Goal: Transaction & Acquisition: Purchase product/service

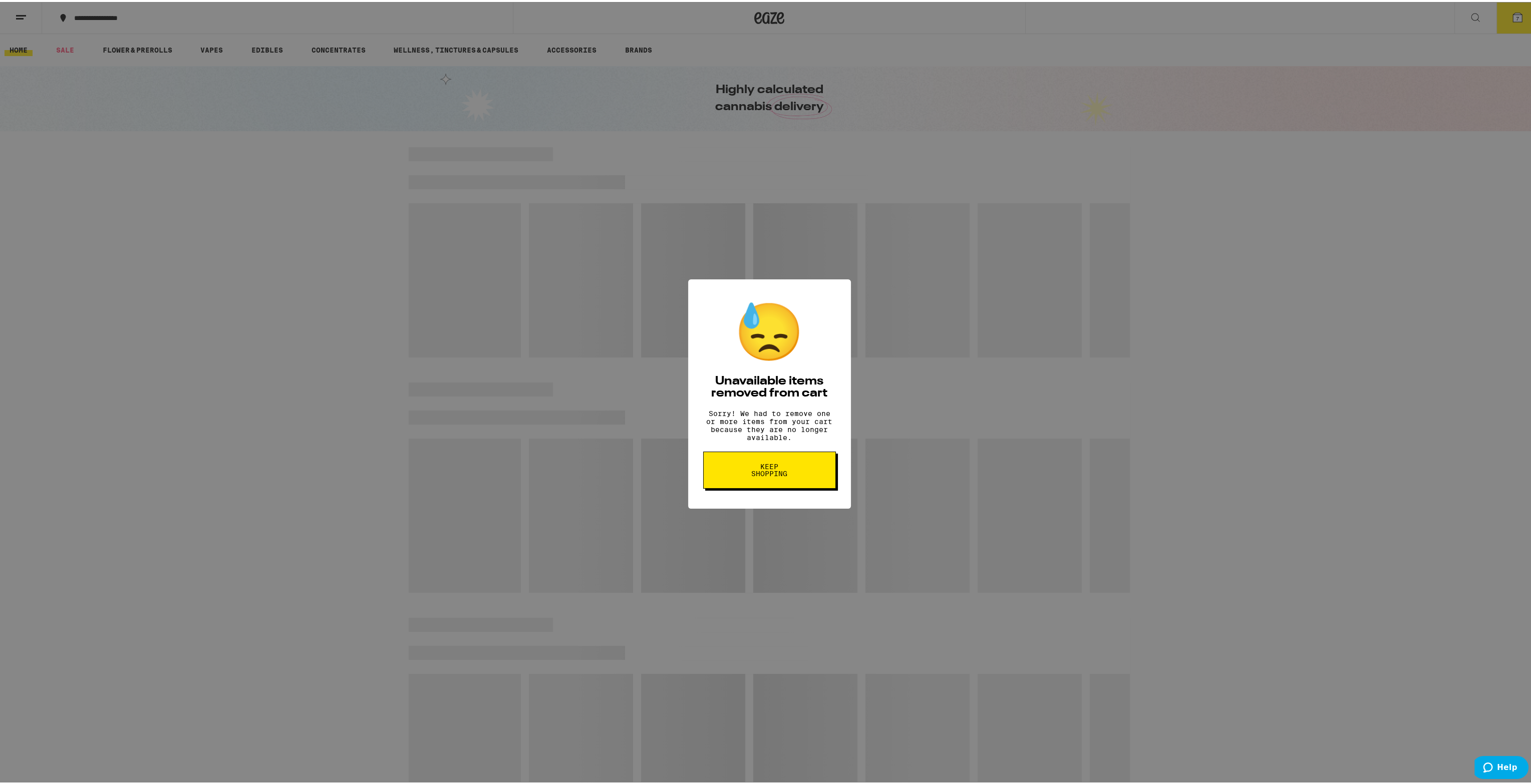
click at [758, 483] on button "Keep Shopping" at bounding box center [770, 468] width 133 height 37
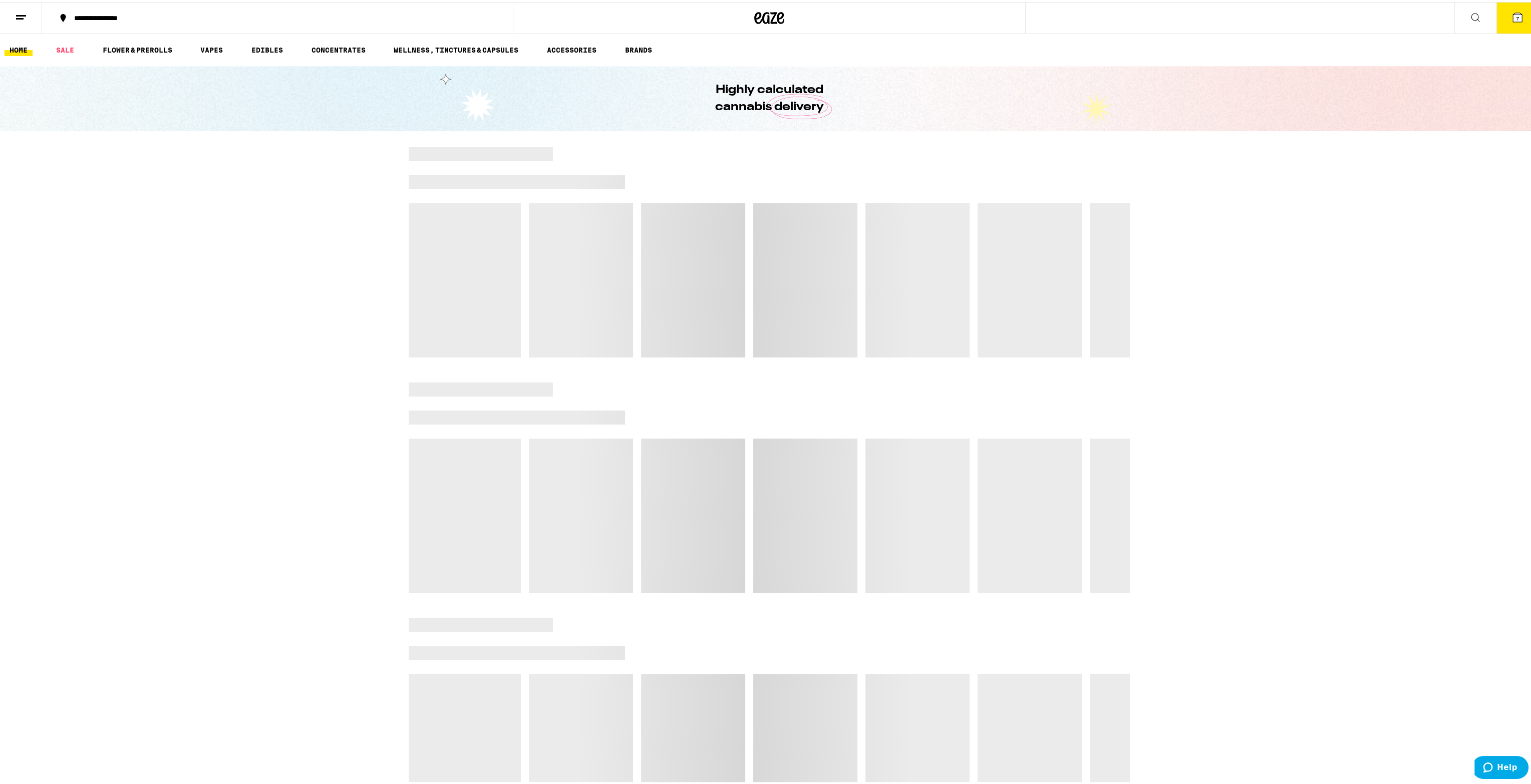
click at [1500, 20] on button "7" at bounding box center [1518, 16] width 42 height 31
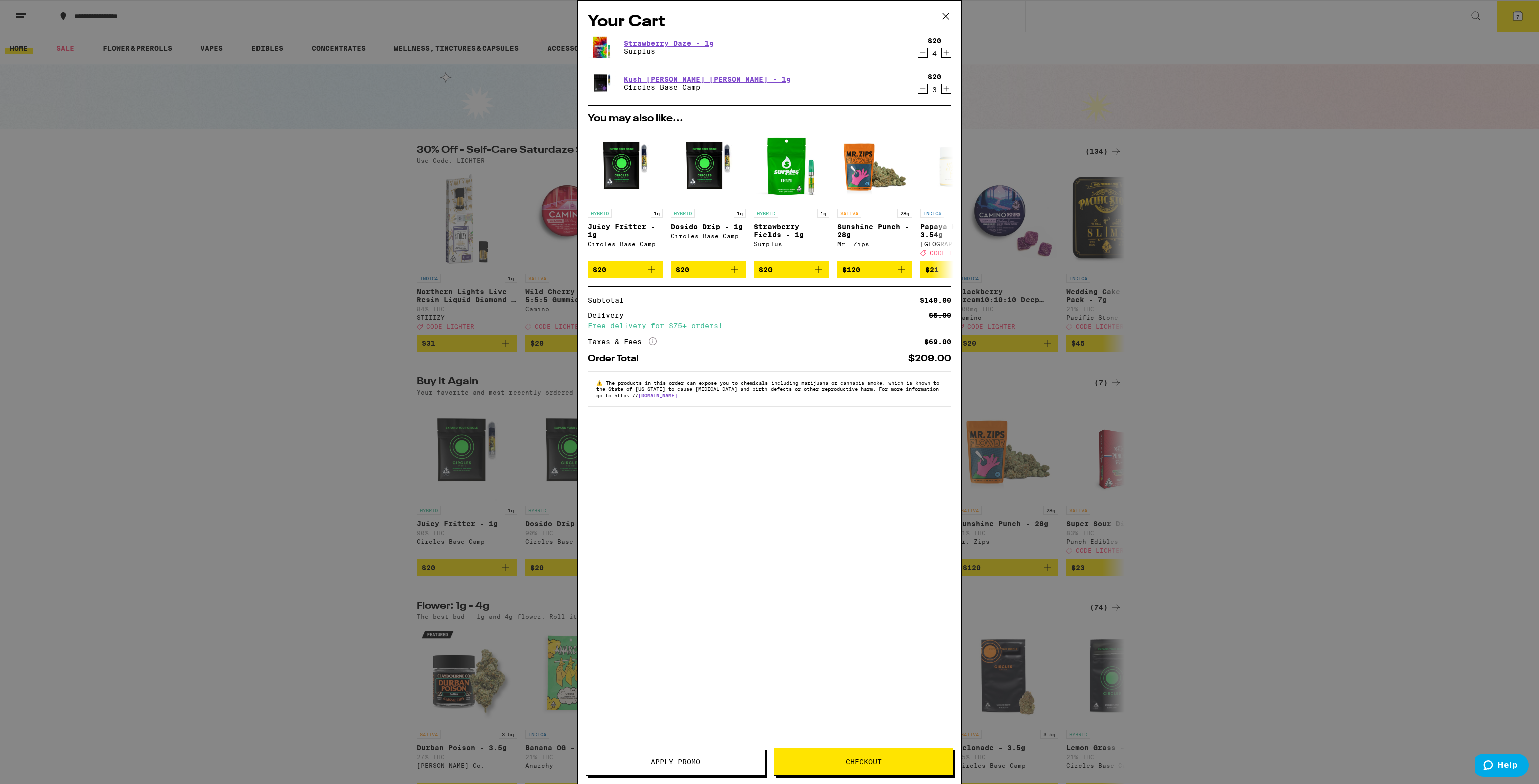
click at [945, 13] on icon at bounding box center [946, 16] width 15 height 15
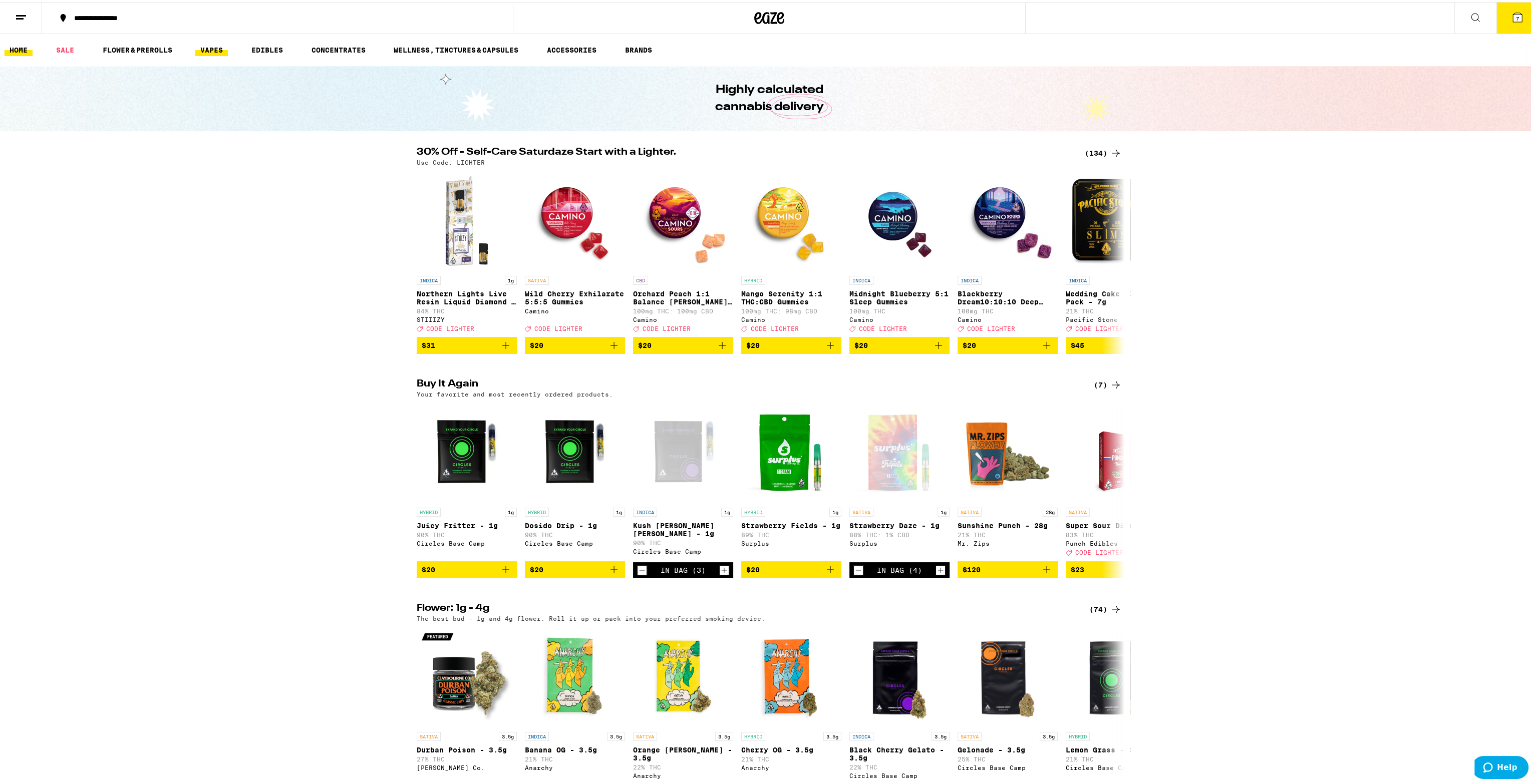
click at [219, 50] on link "VAPES" at bounding box center [211, 48] width 33 height 12
click at [1111, 266] on icon at bounding box center [1116, 260] width 12 height 12
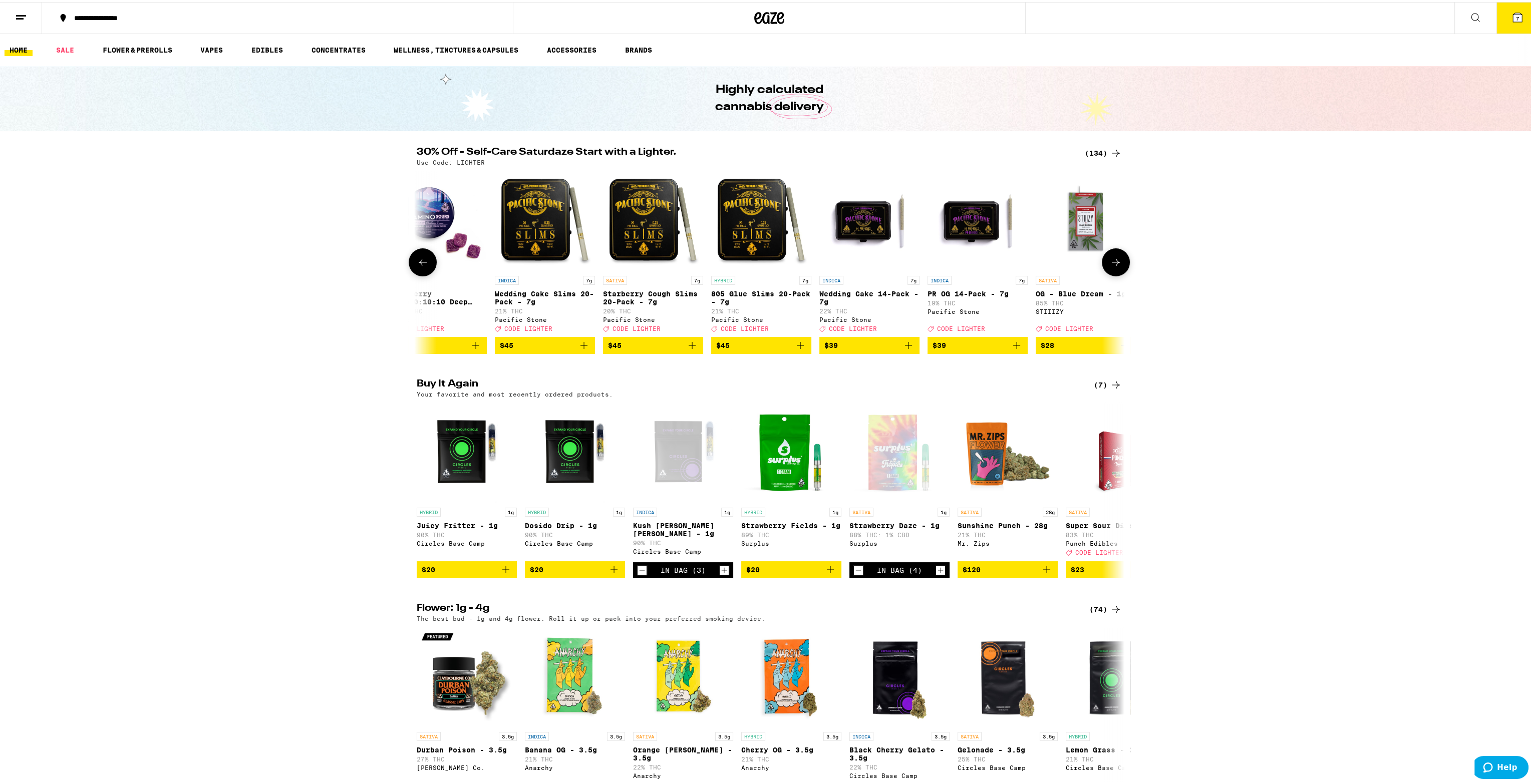
scroll to position [0, 596]
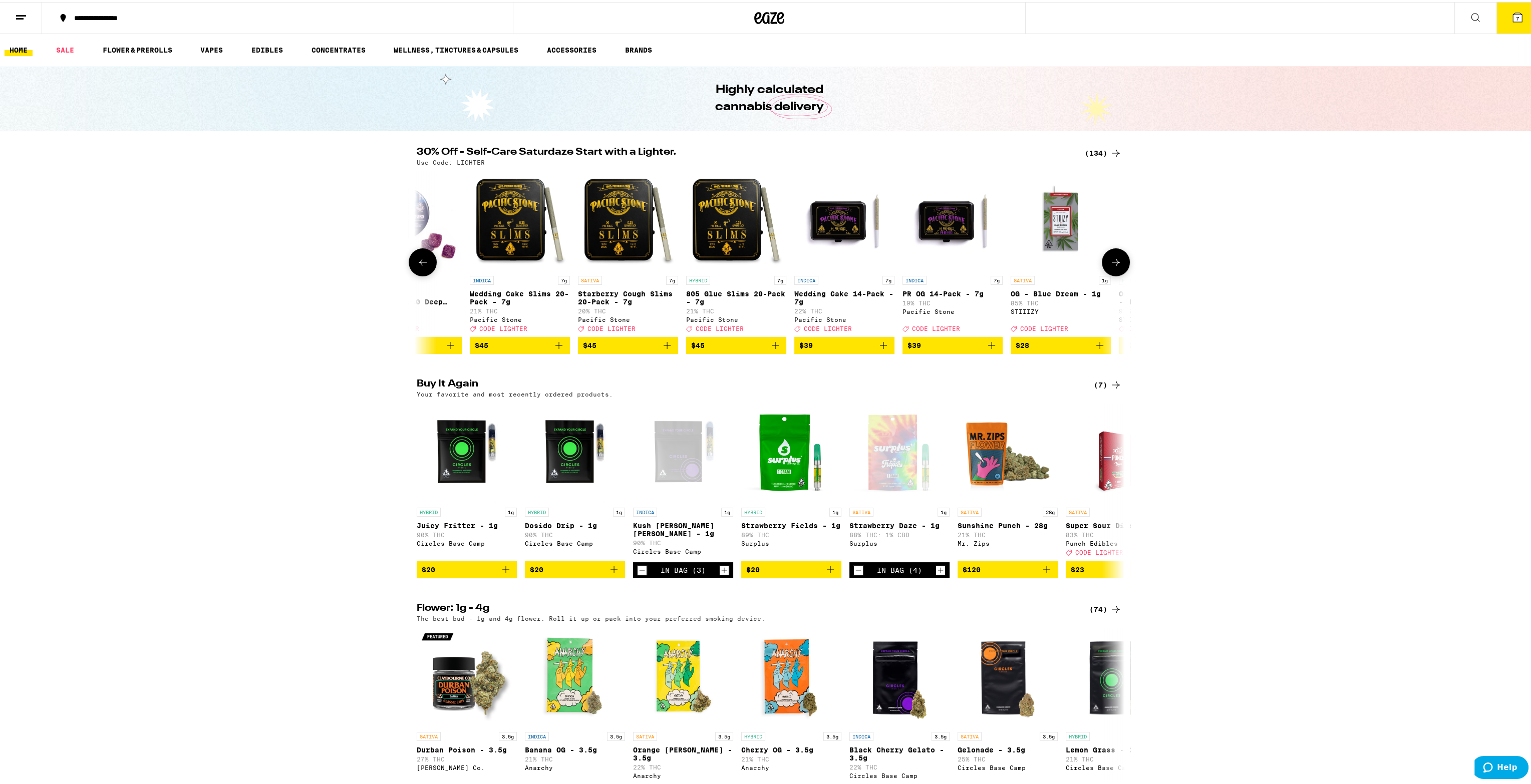
click at [411, 267] on button at bounding box center [423, 260] width 28 height 28
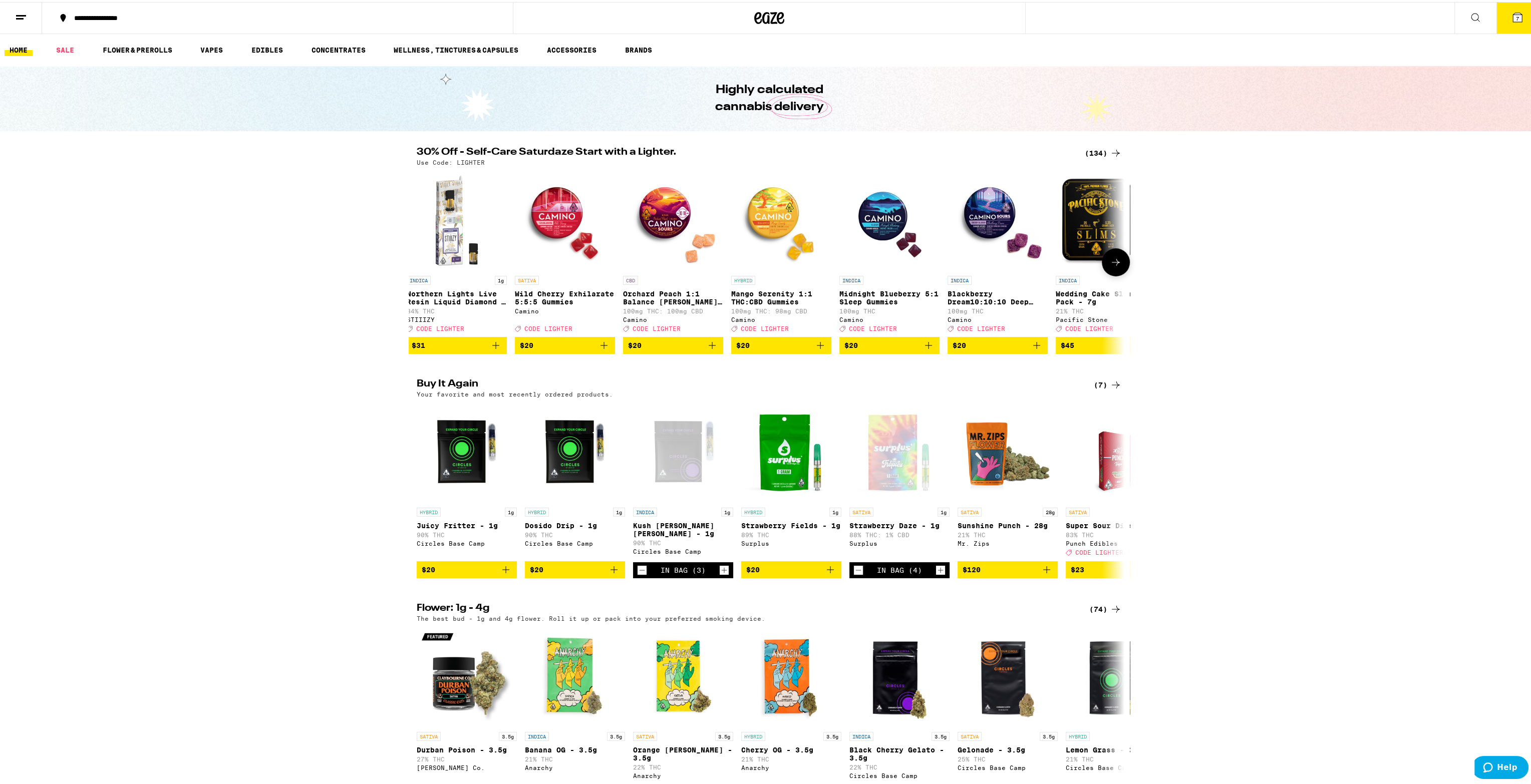
scroll to position [0, 0]
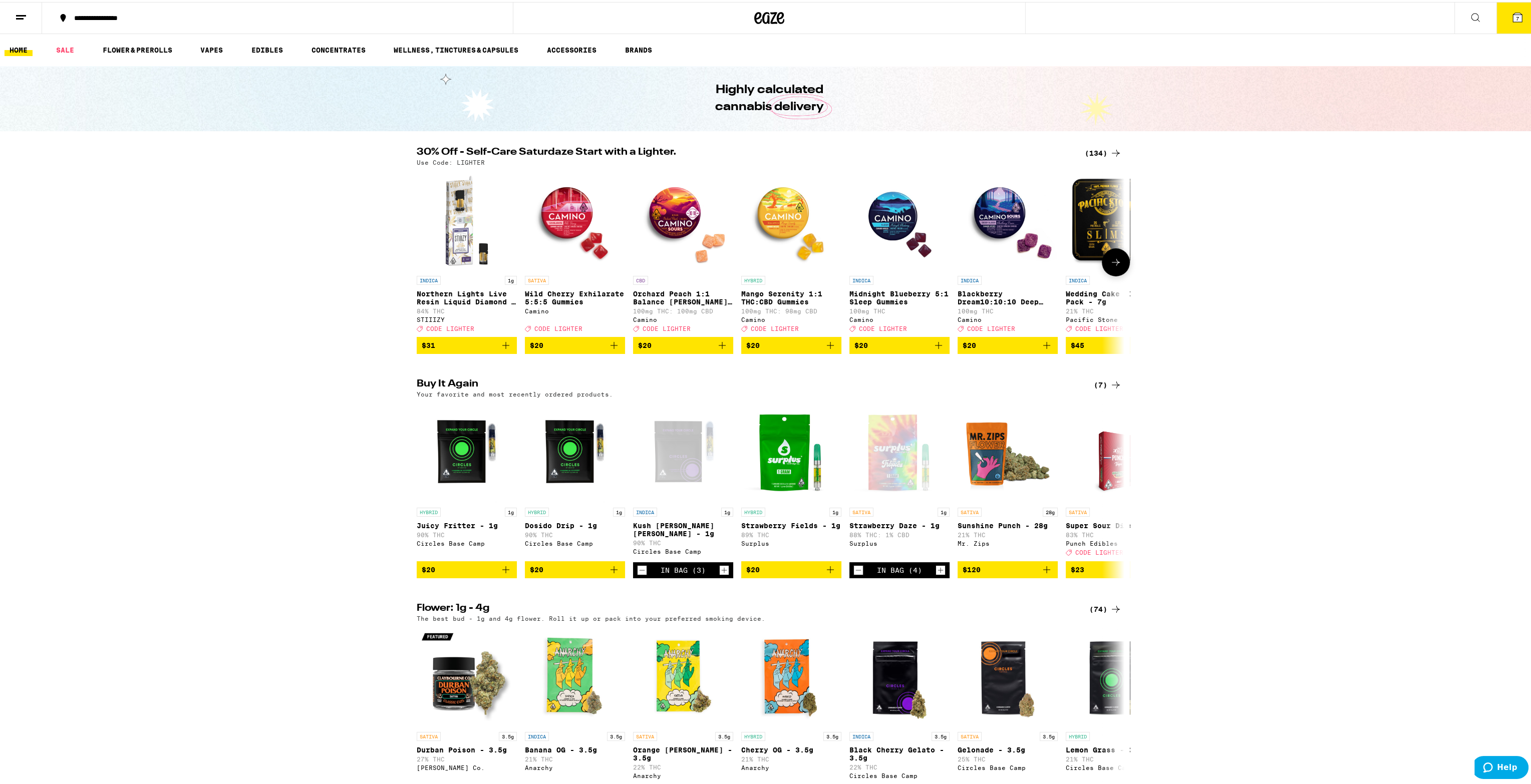
click at [1118, 273] on button at bounding box center [1116, 260] width 28 height 28
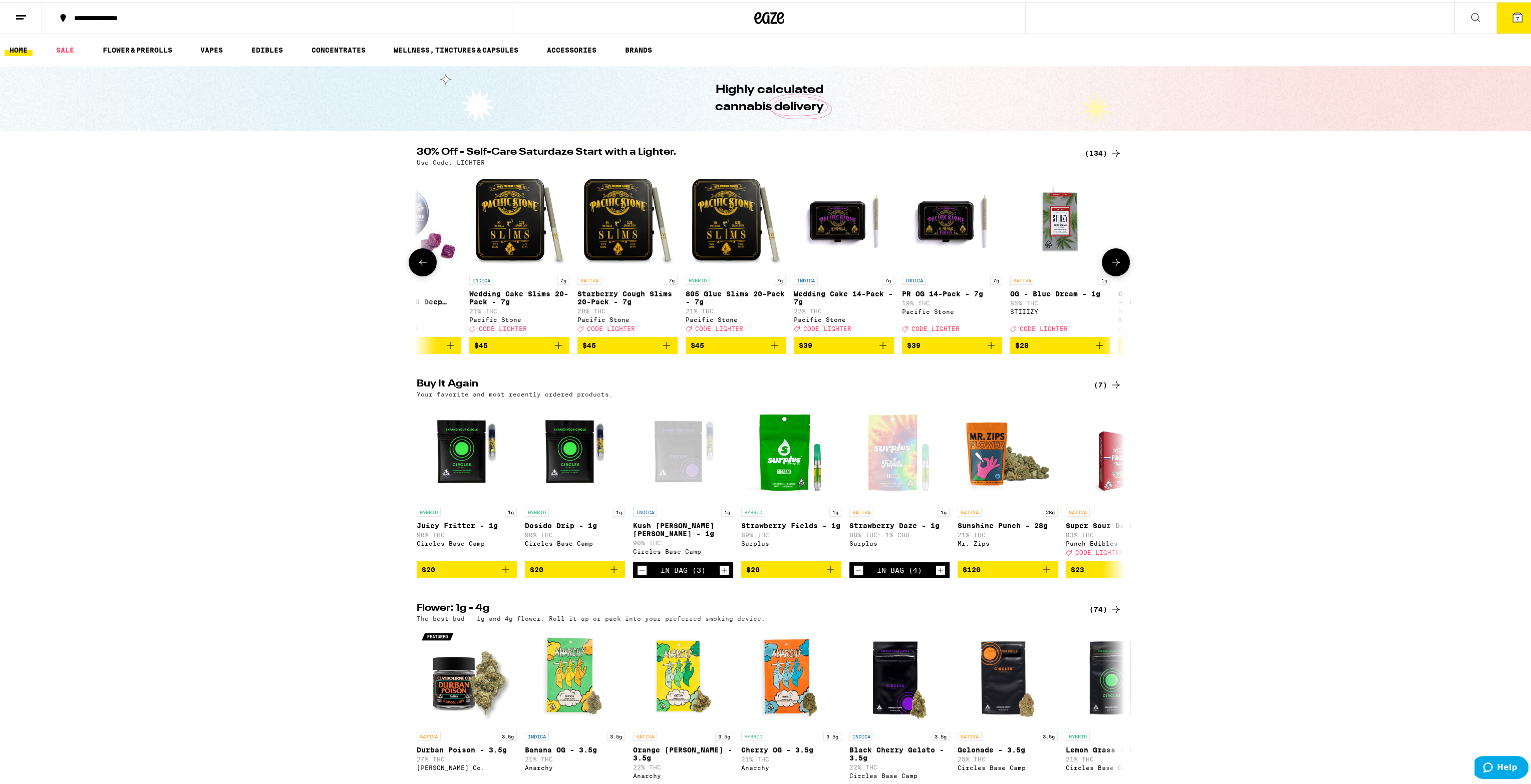
click at [1117, 273] on button at bounding box center [1116, 260] width 28 height 28
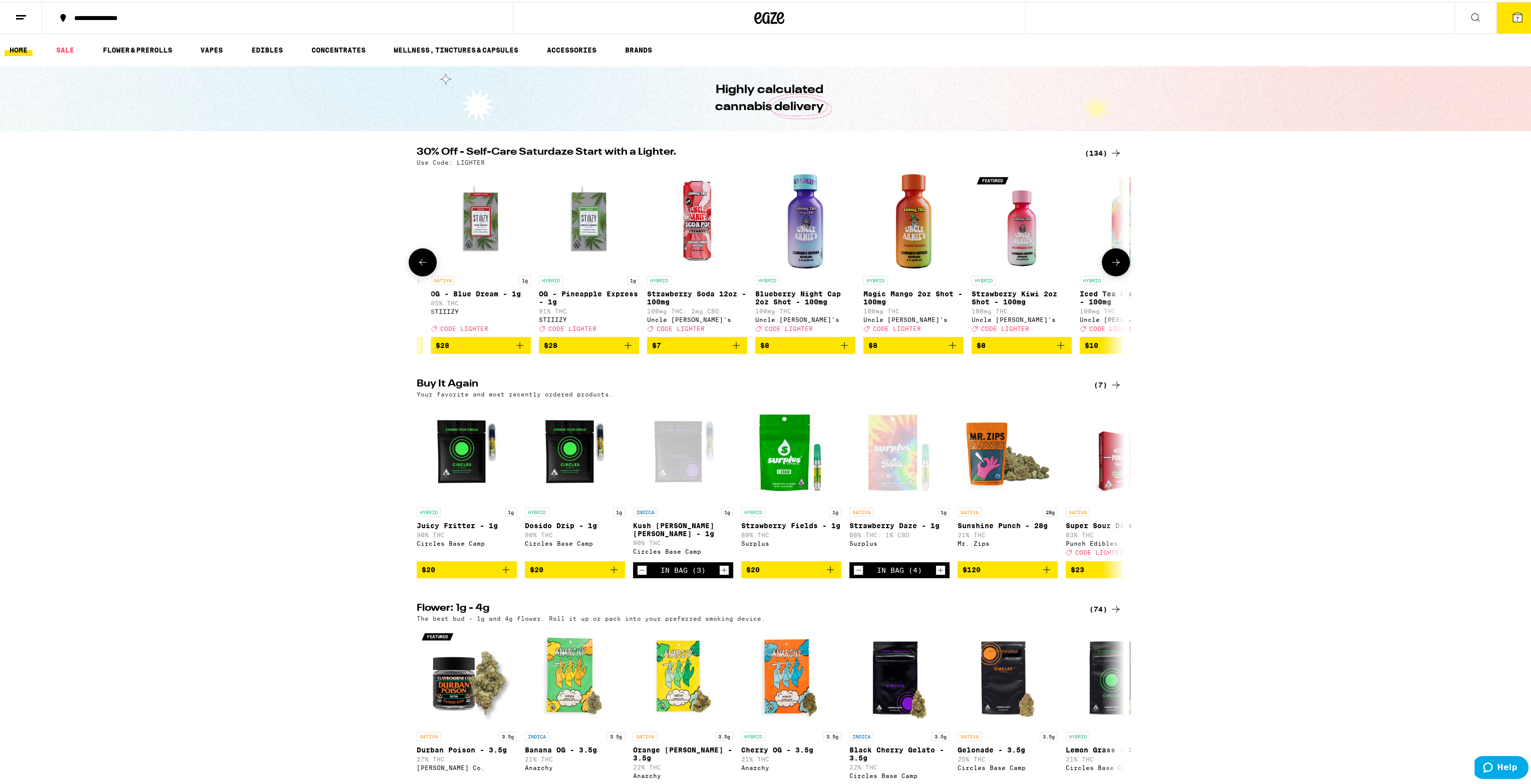
scroll to position [0, 1192]
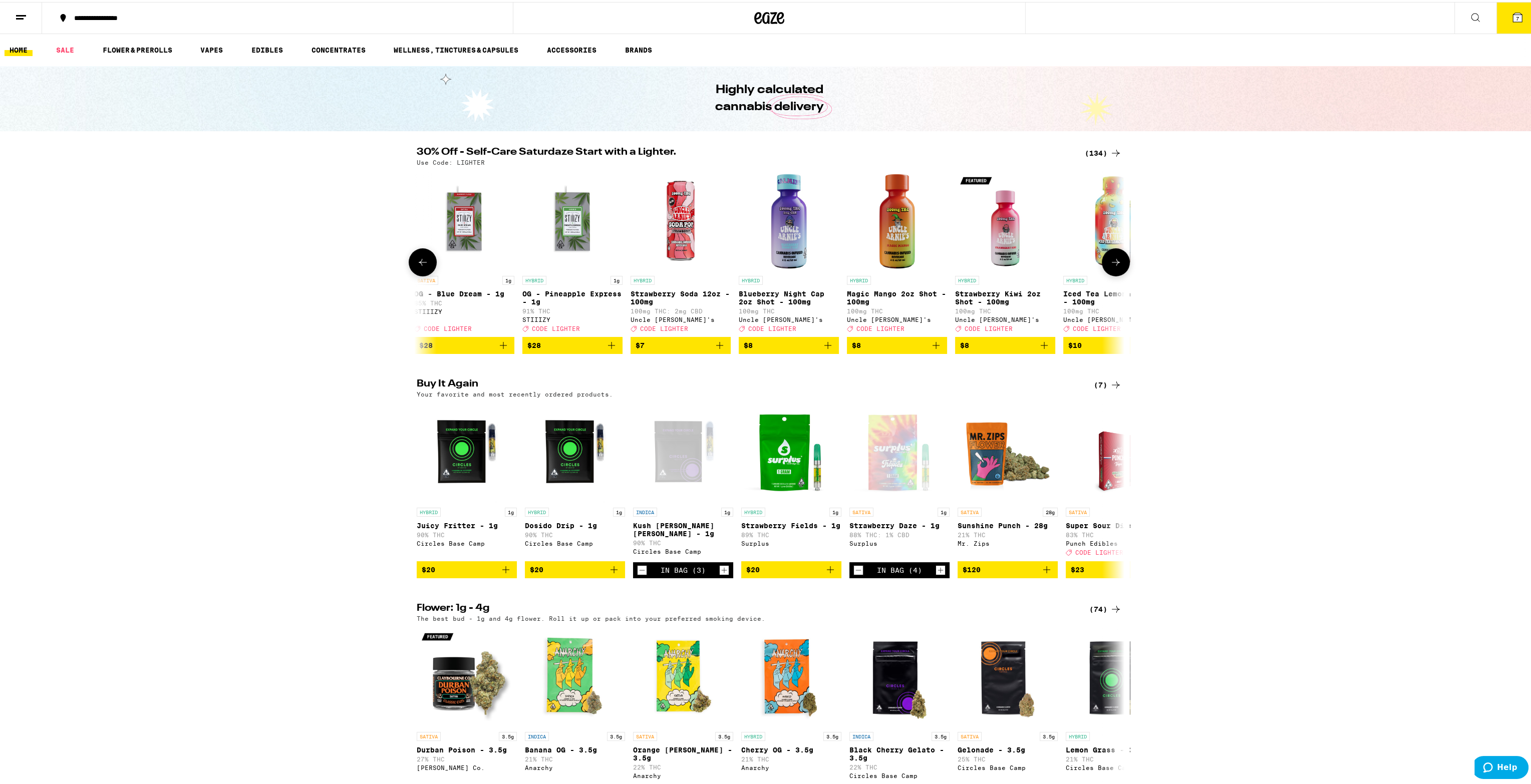
click at [1117, 273] on button at bounding box center [1116, 260] width 28 height 28
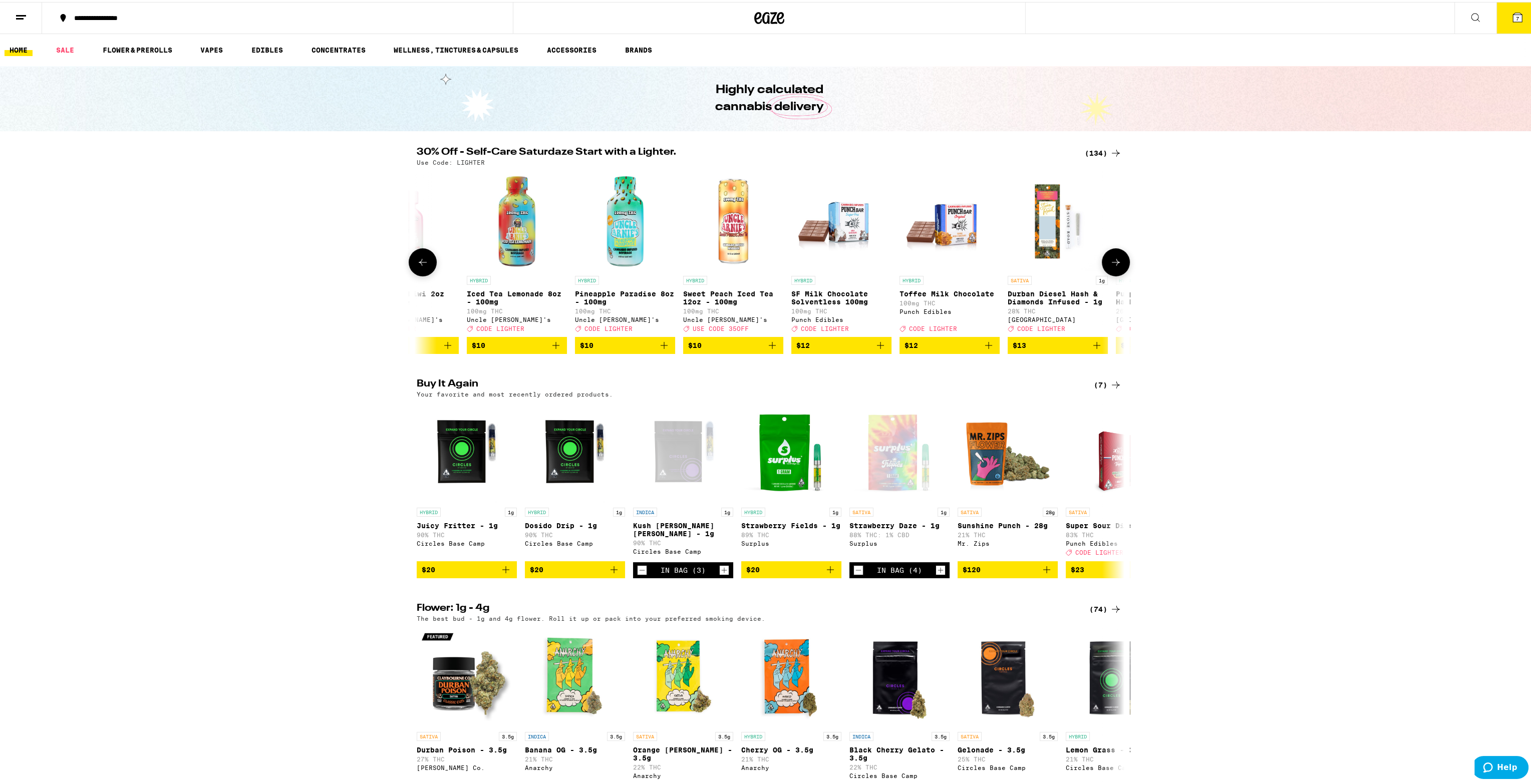
click at [1117, 273] on button at bounding box center [1116, 260] width 28 height 28
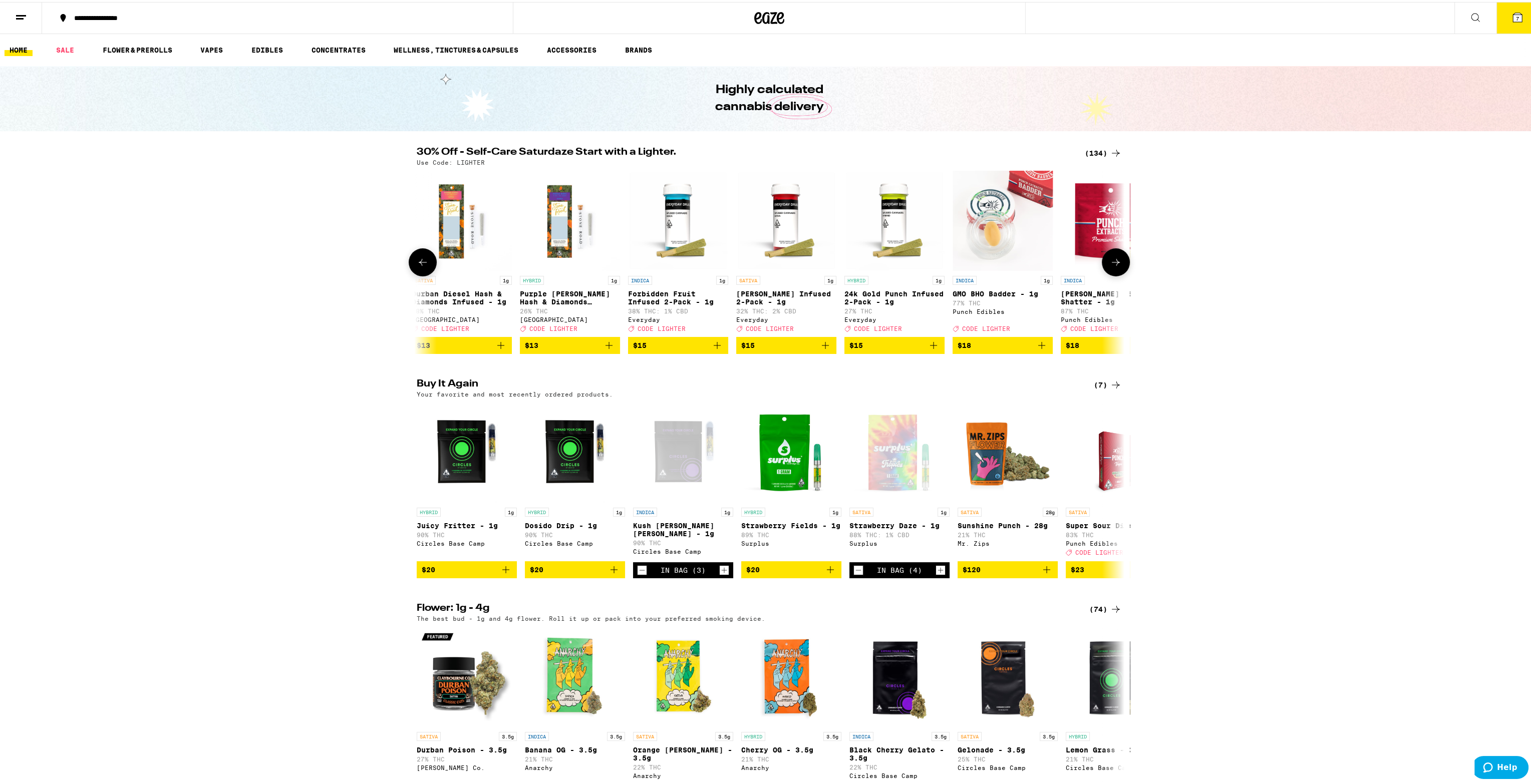
click at [1117, 273] on button at bounding box center [1116, 260] width 28 height 28
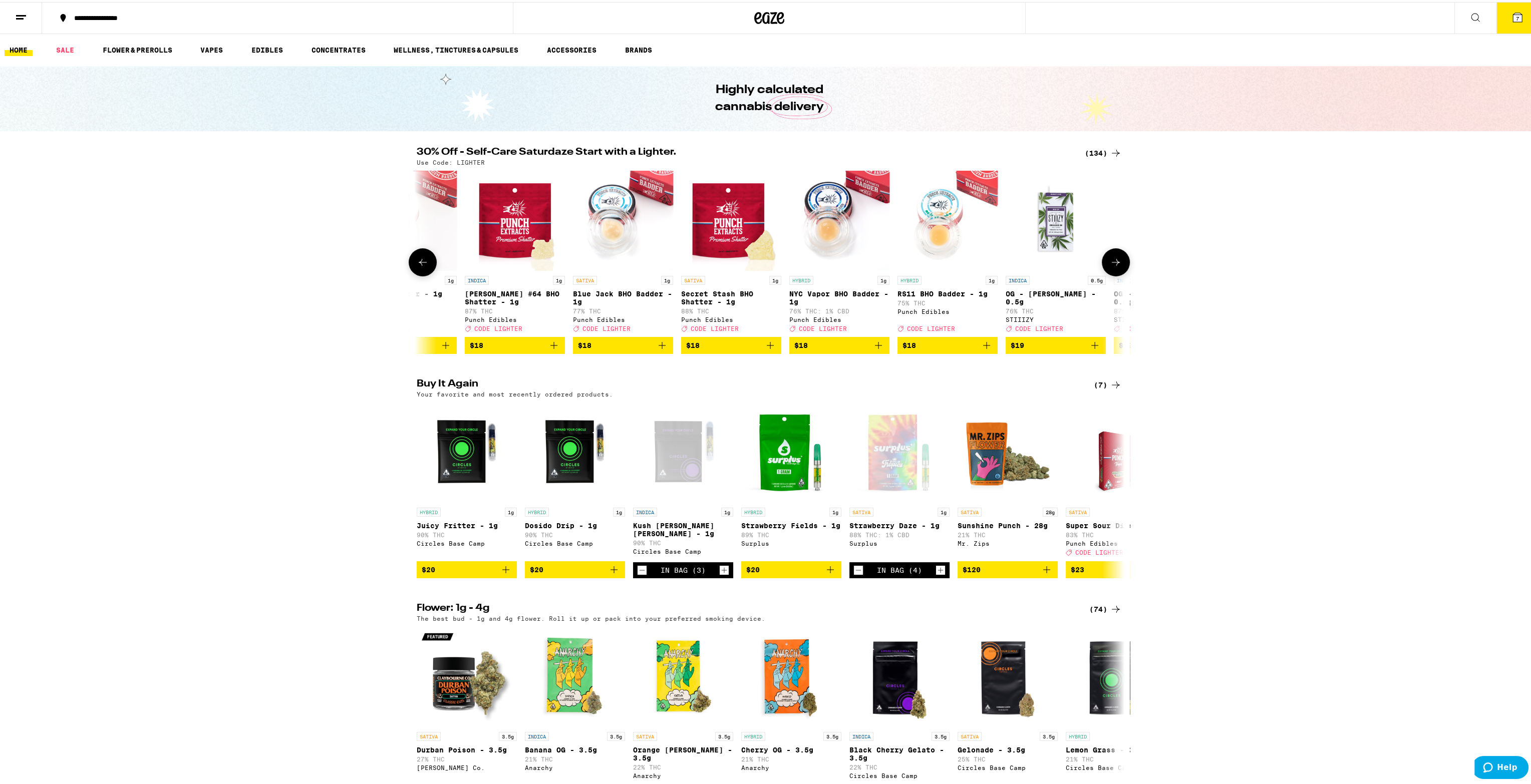
click at [1117, 273] on button at bounding box center [1116, 260] width 28 height 28
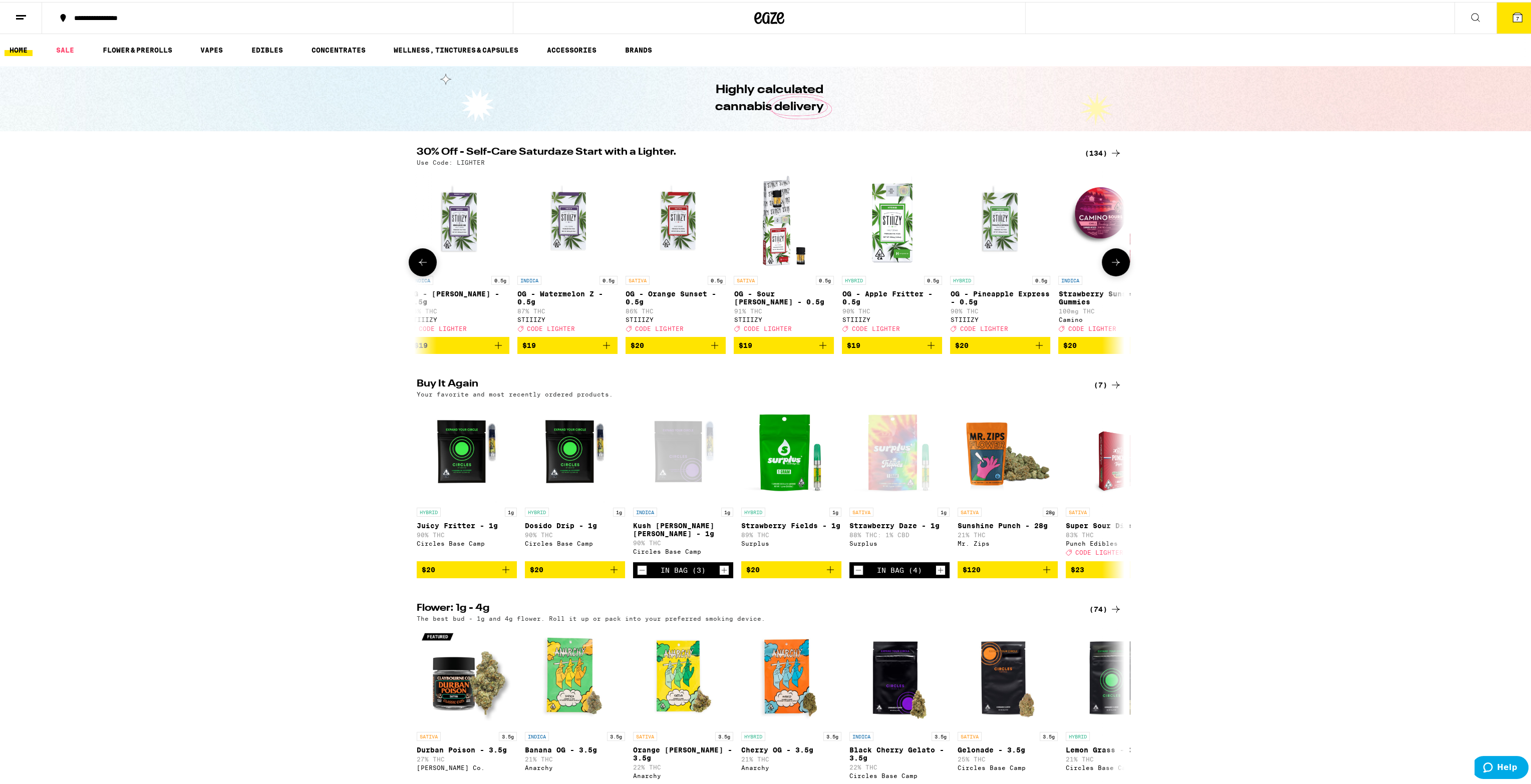
click at [1117, 273] on button at bounding box center [1116, 260] width 28 height 28
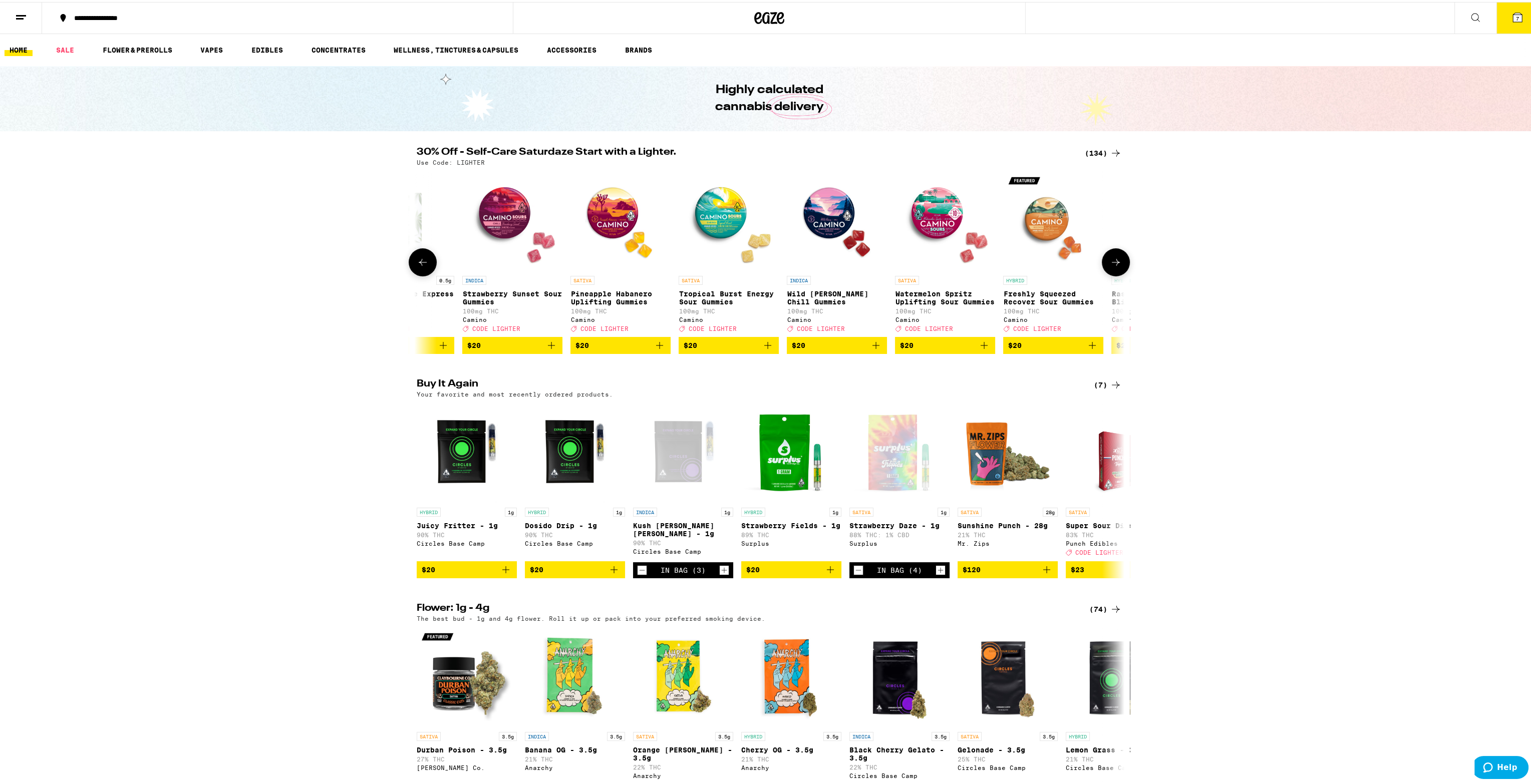
click at [1117, 273] on button at bounding box center [1116, 260] width 28 height 28
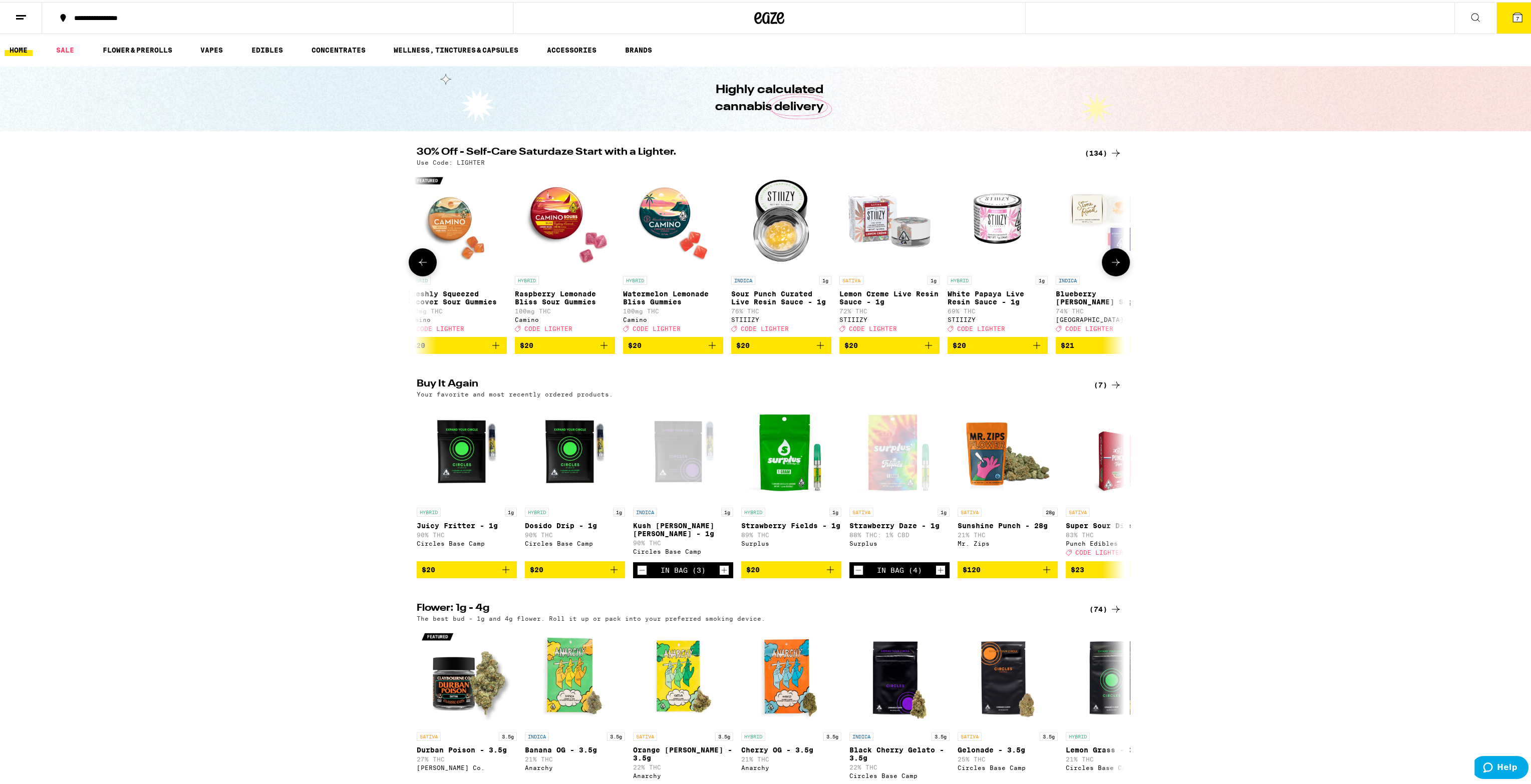
click at [1117, 273] on button at bounding box center [1116, 260] width 28 height 28
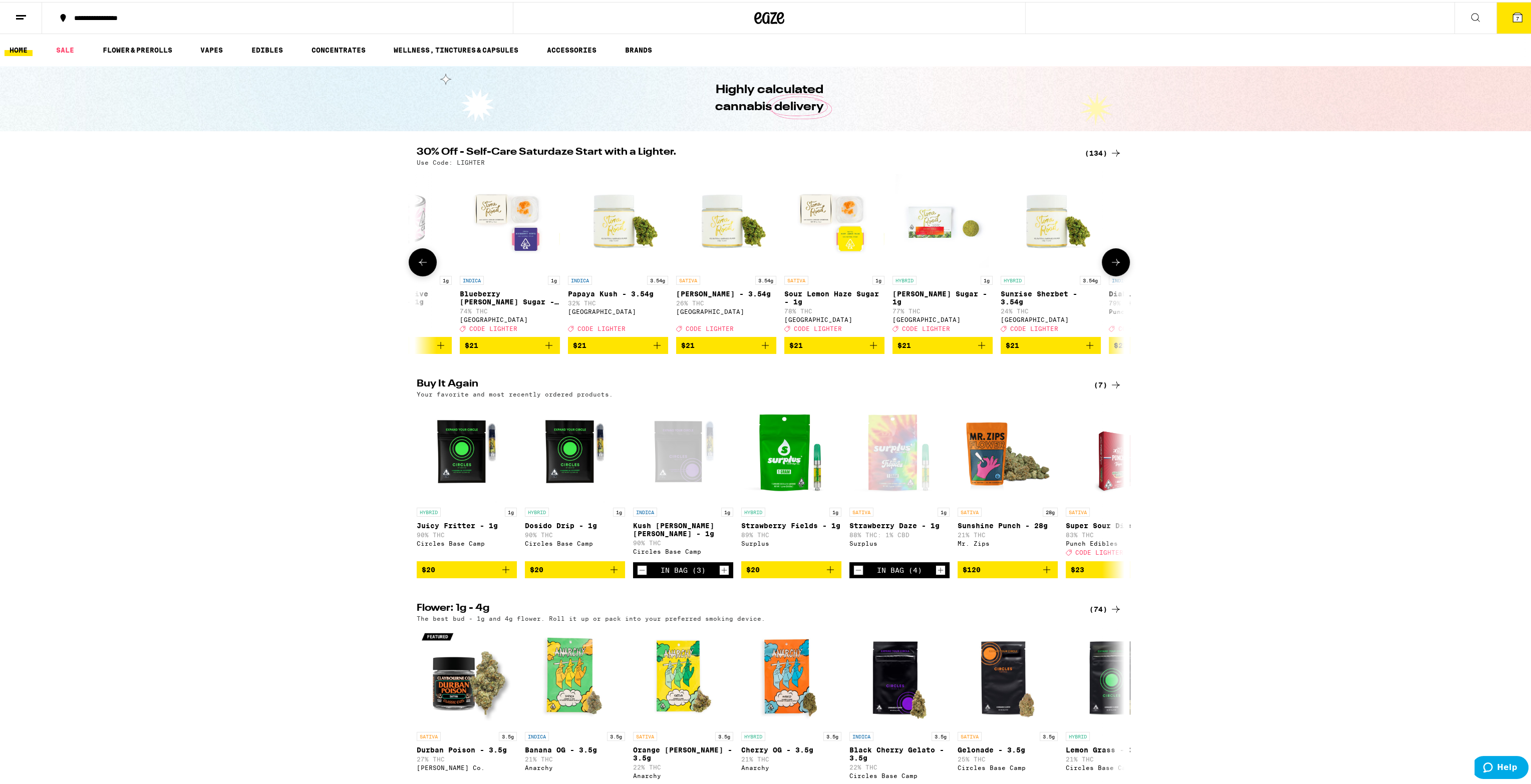
click at [1117, 273] on button at bounding box center [1116, 260] width 28 height 28
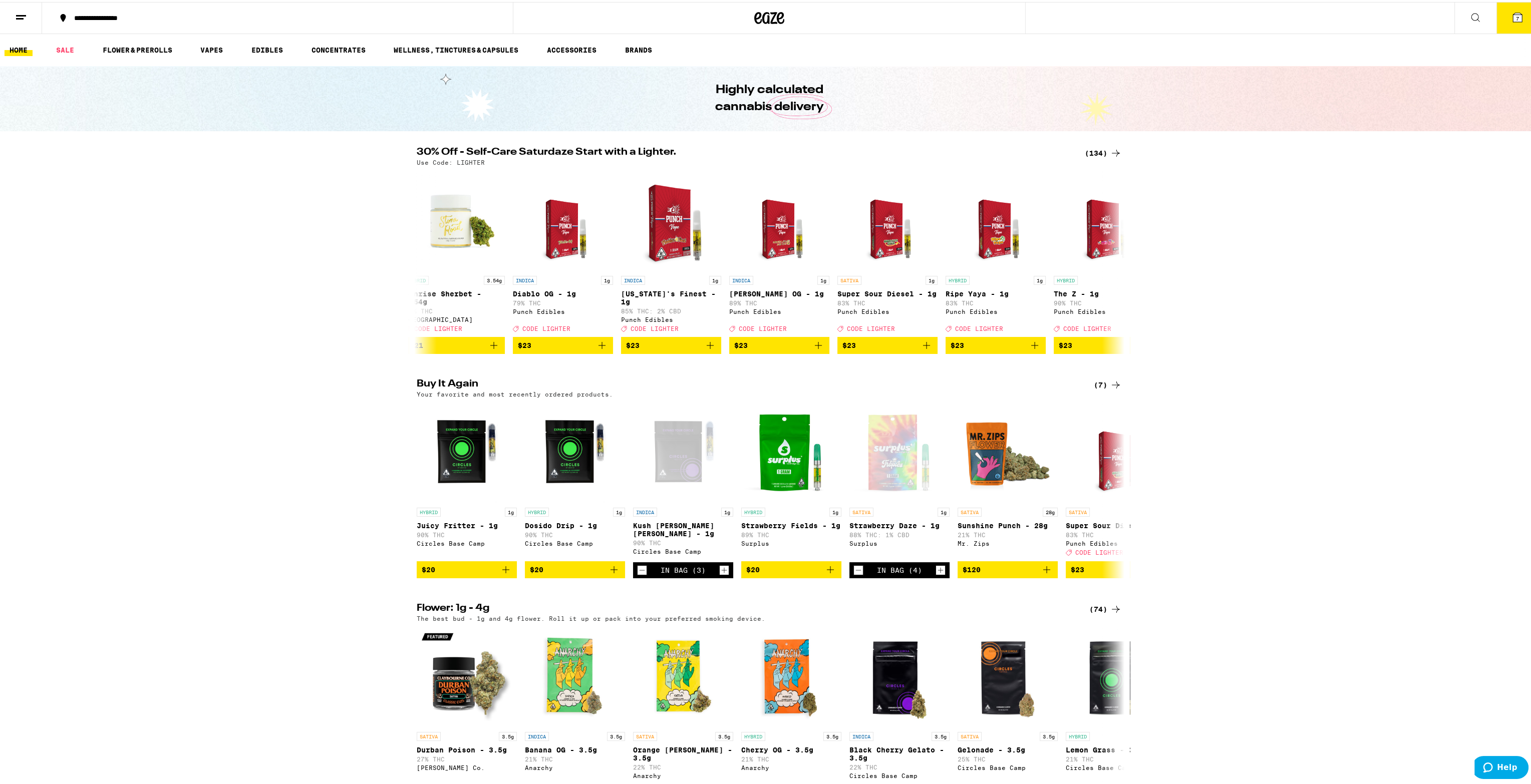
scroll to position [45, 0]
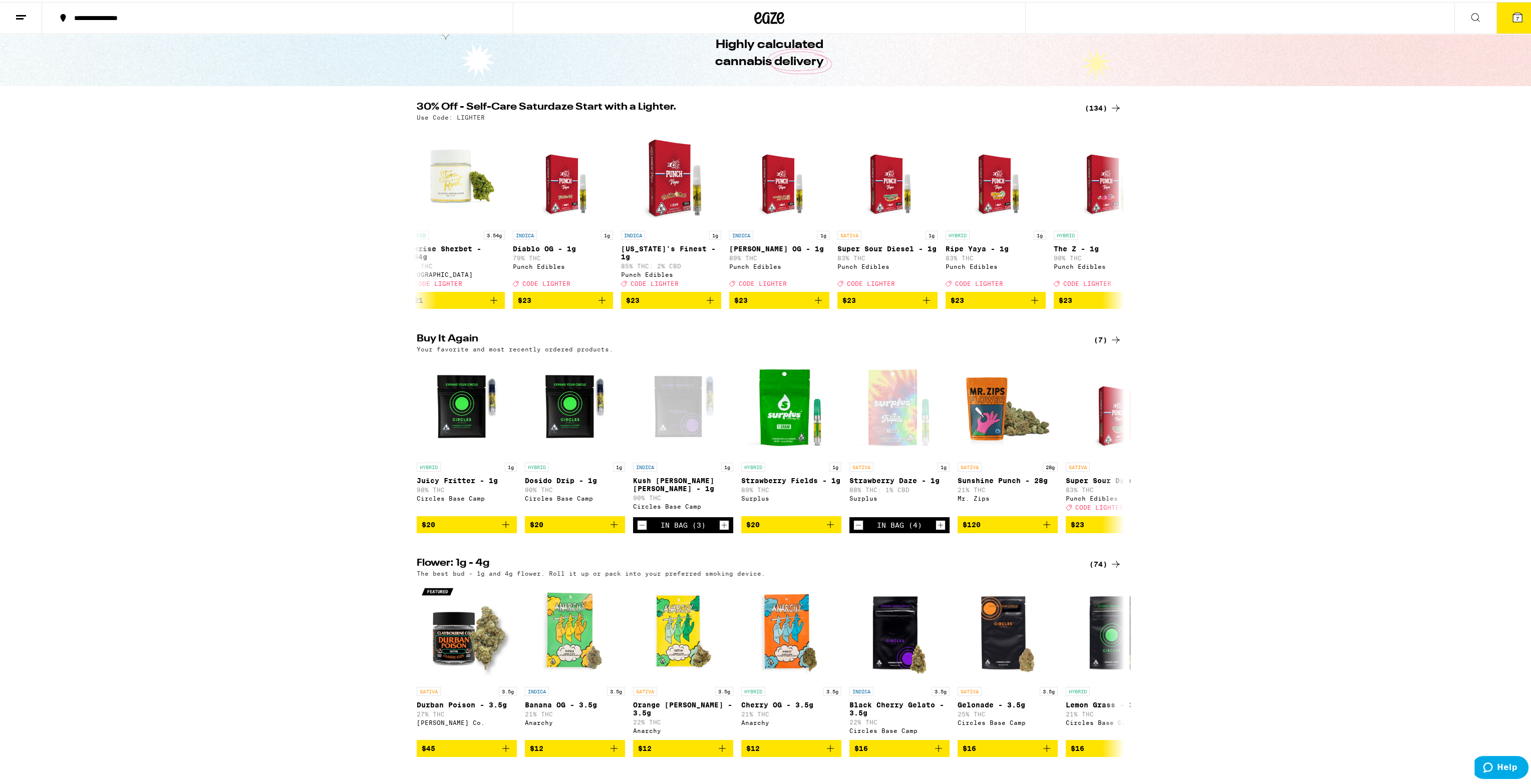
click at [1097, 356] on img "Open page for Super Sour Diesel - 1g from Punch Edibles" at bounding box center [1117, 405] width 78 height 100
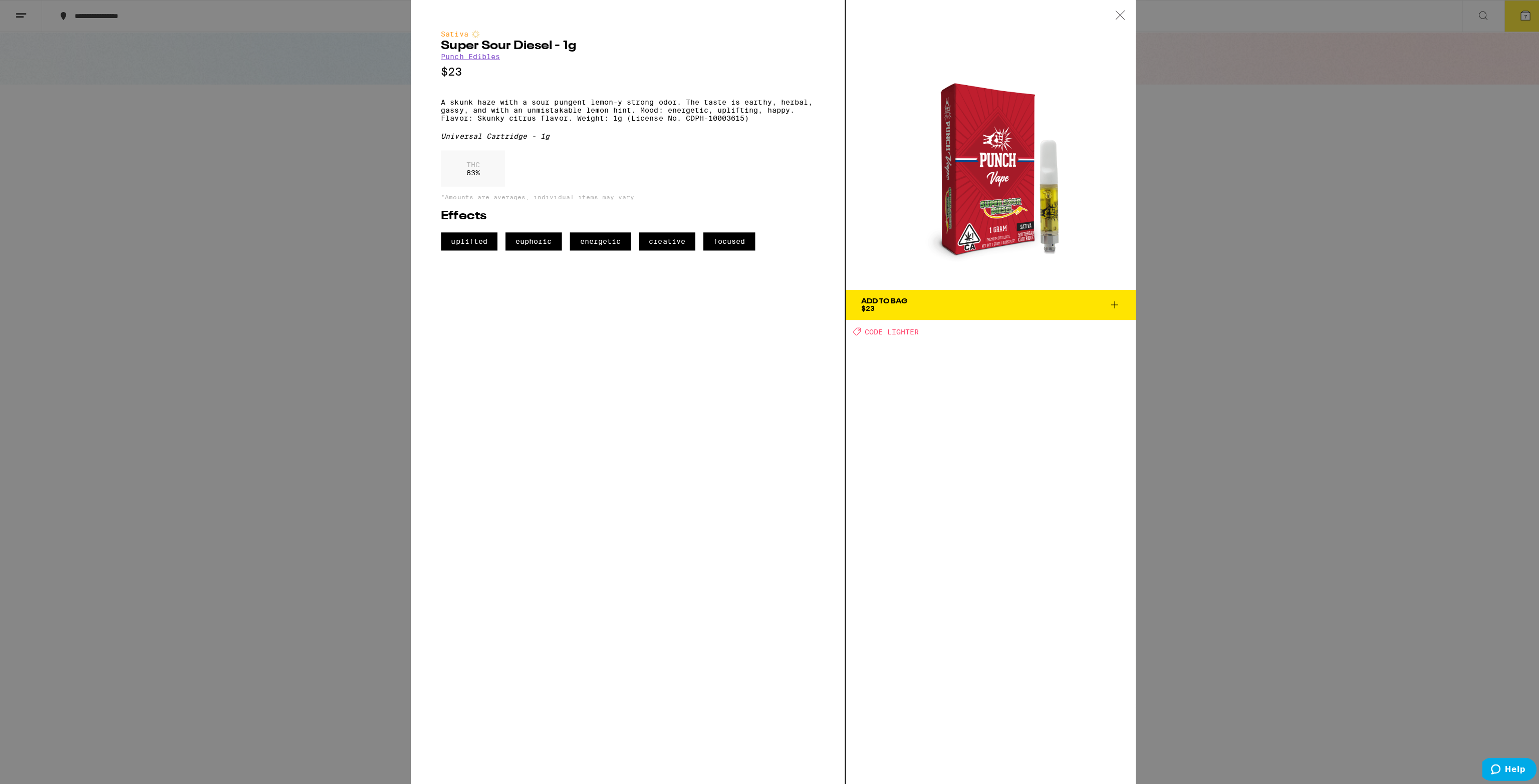
scroll to position [751, 0]
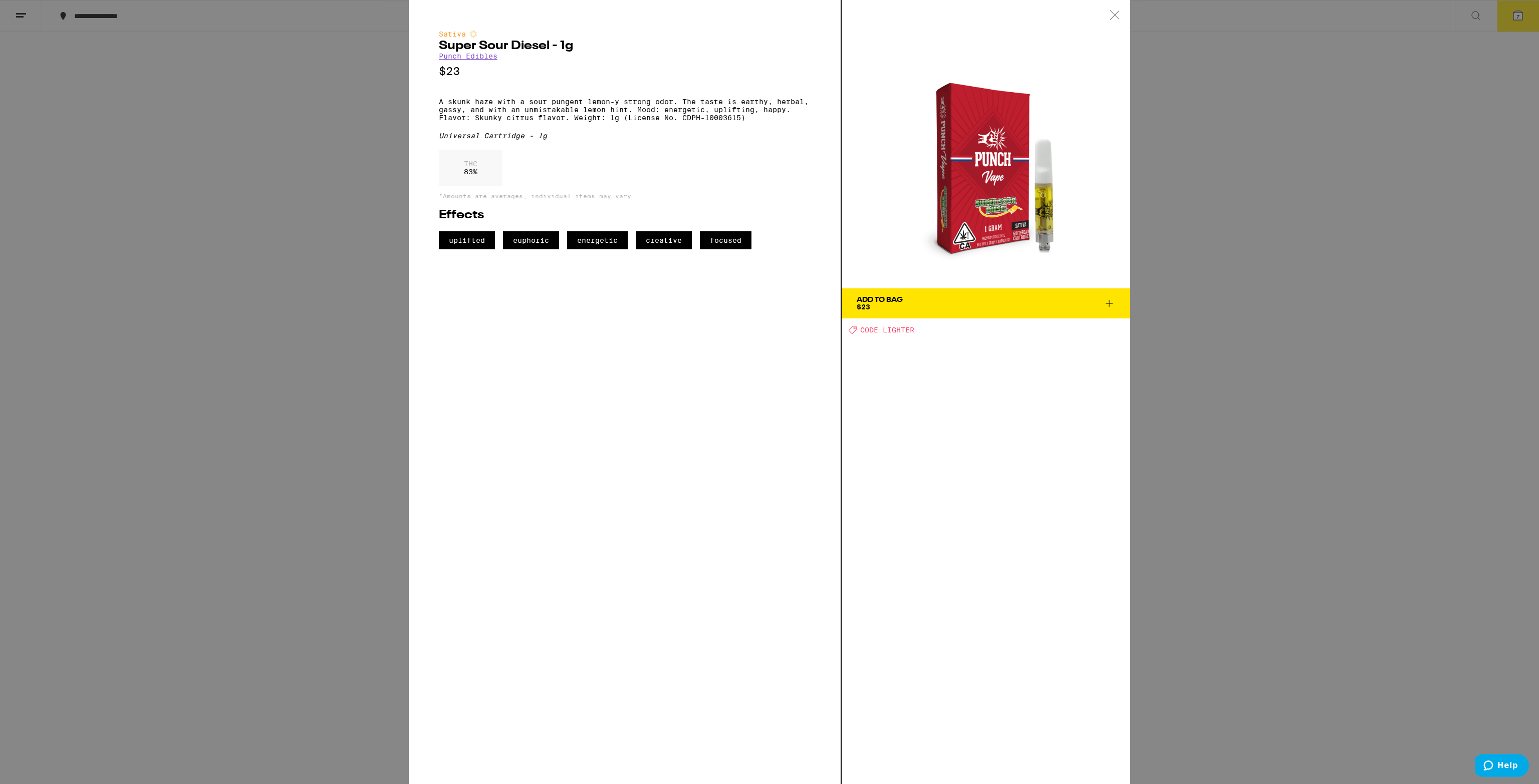
click at [1216, 234] on div "Sativa Super Sour Diesel - 1g Punch Edibles $23 A skunk haze with a sour pungen…" at bounding box center [769, 392] width 1539 height 784
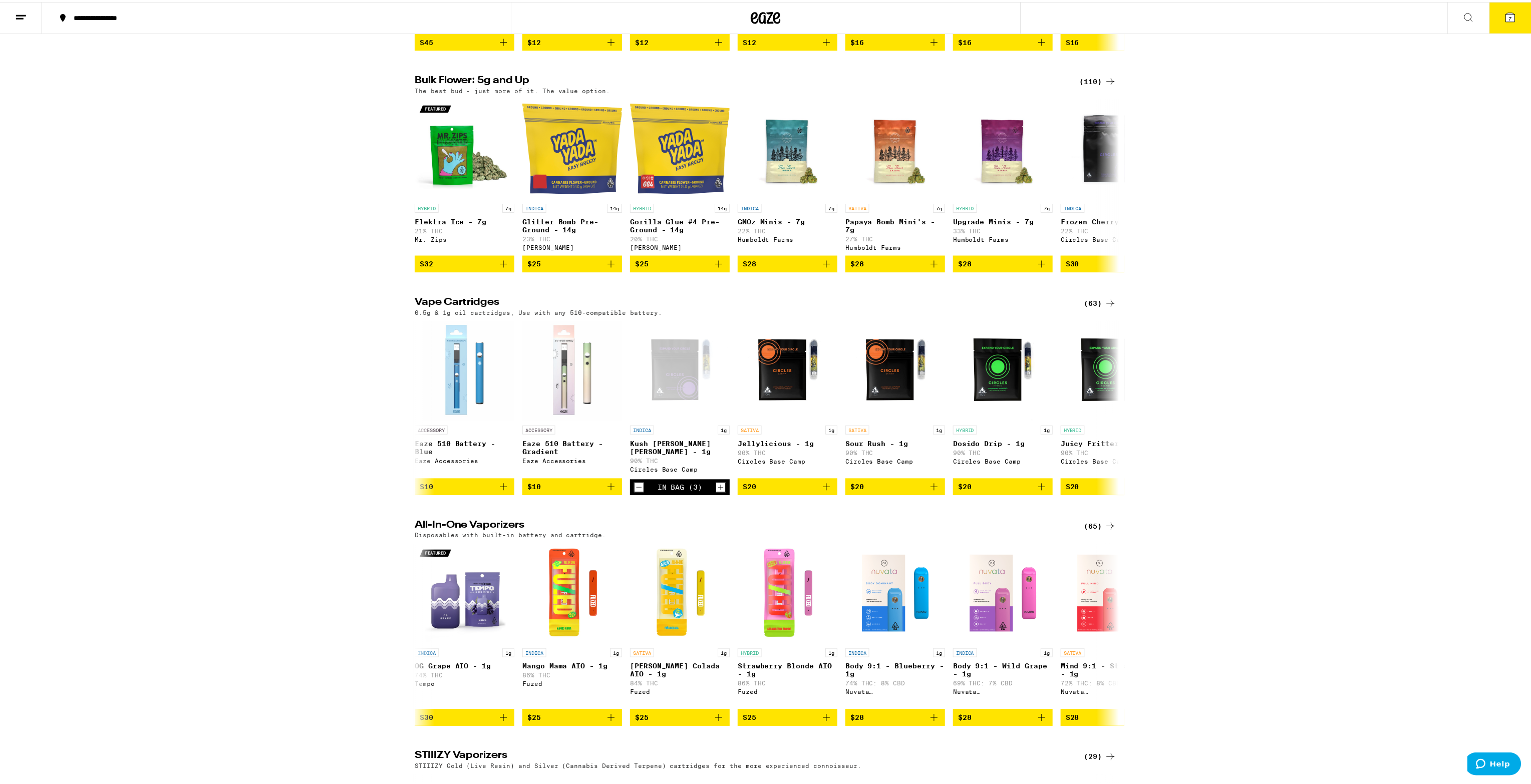
scroll to position [99, 0]
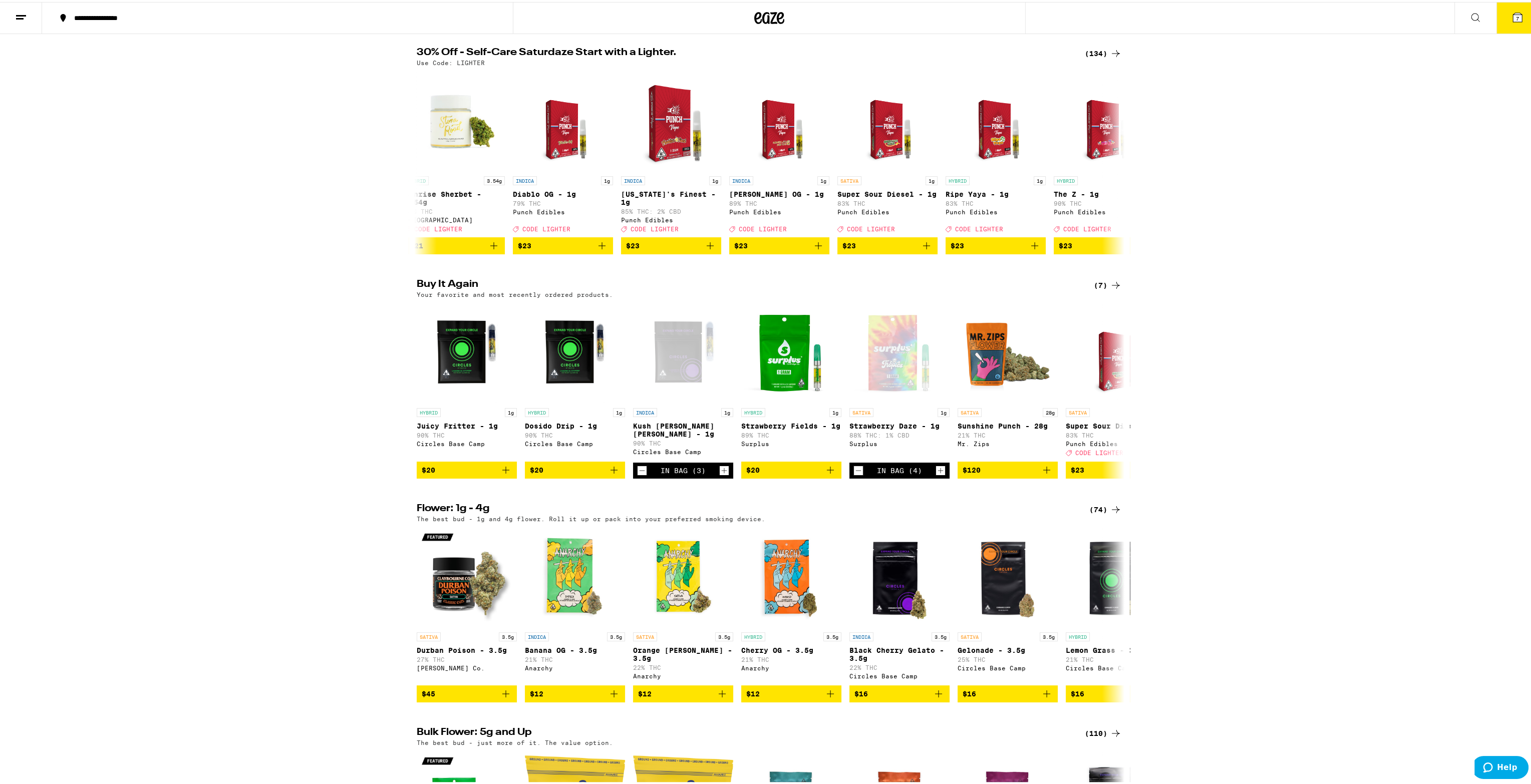
click at [1098, 289] on div "(7)" at bounding box center [1108, 283] width 28 height 12
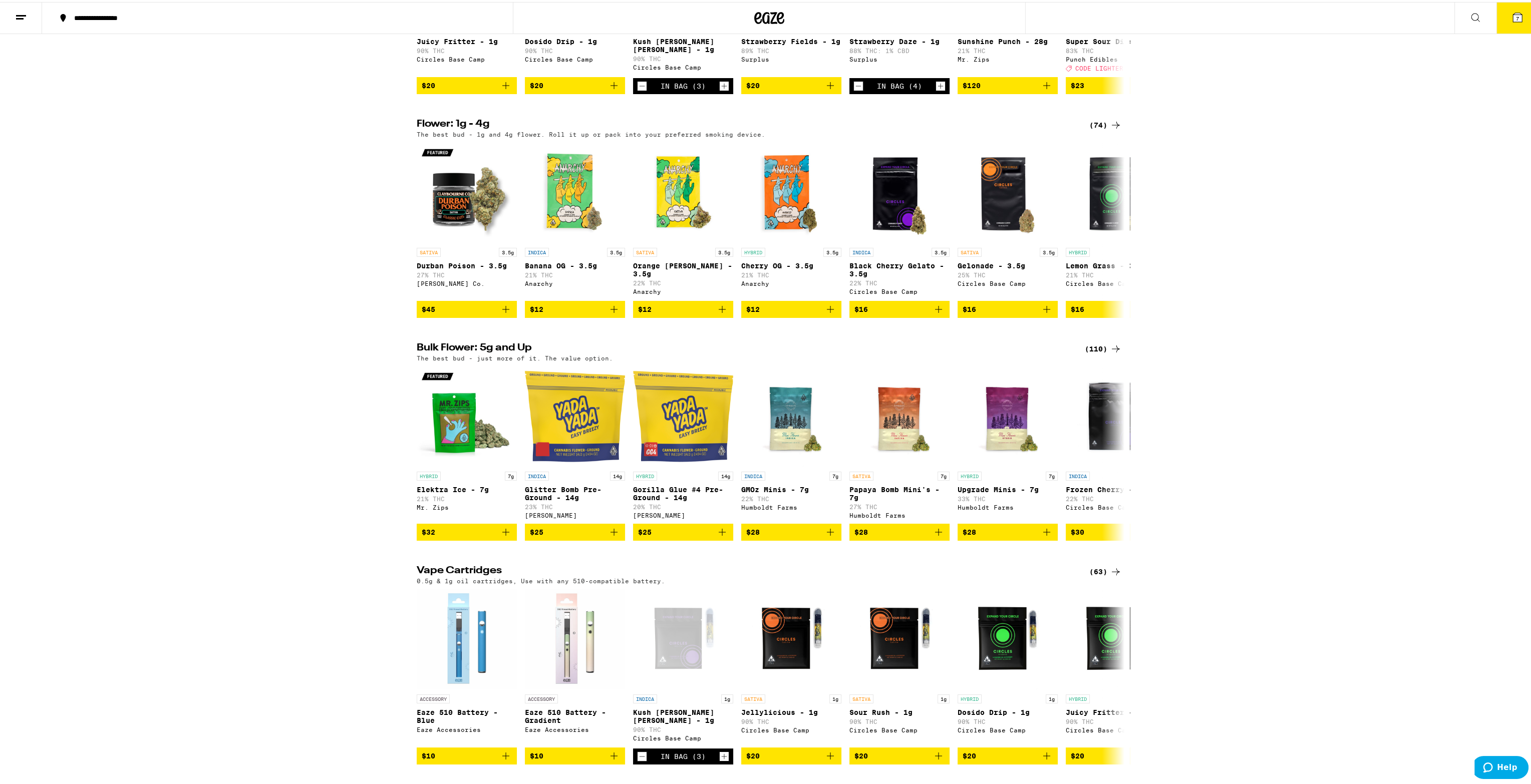
scroll to position [551, 0]
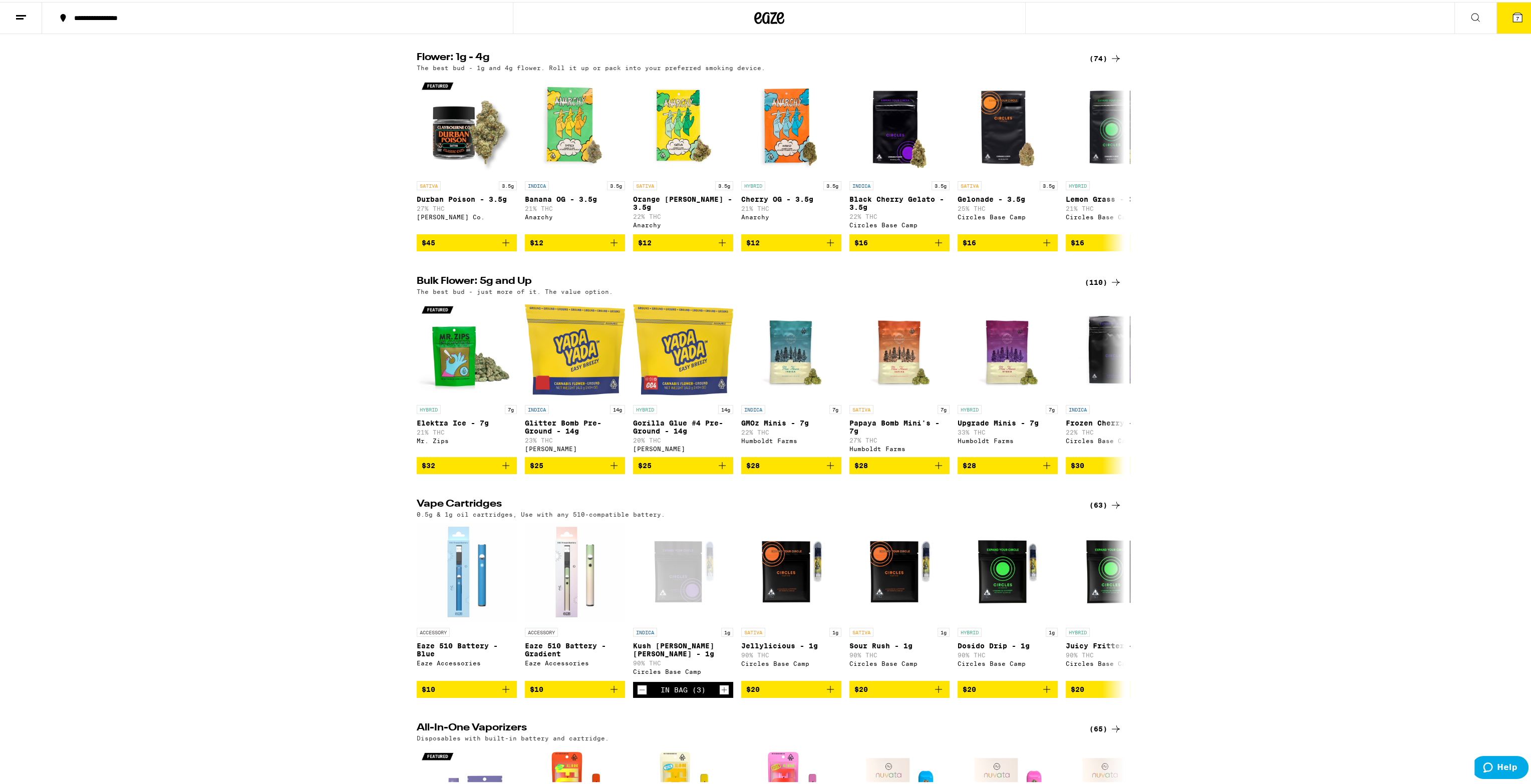
click at [1090, 509] on div "(63)" at bounding box center [1106, 503] width 33 height 12
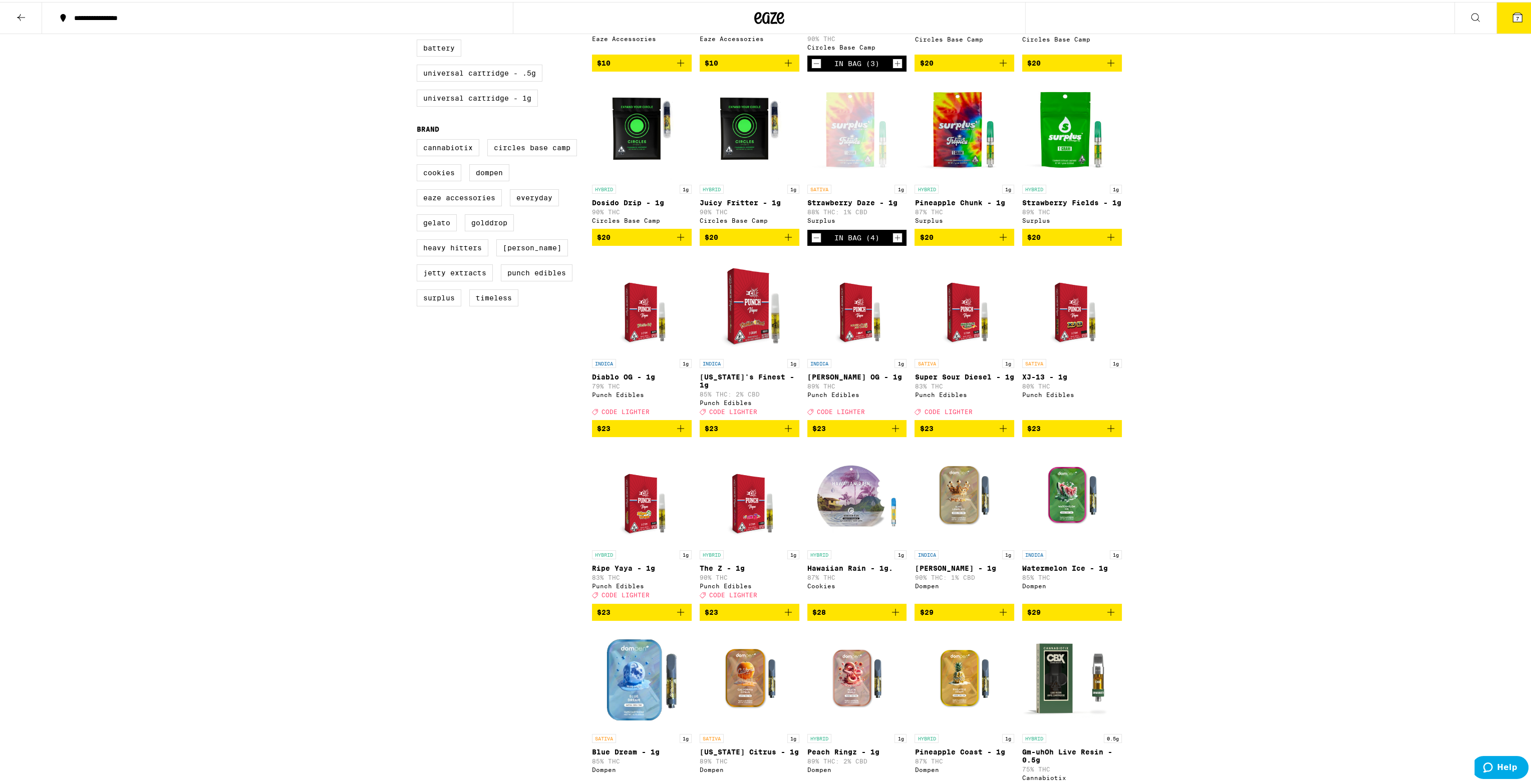
scroll to position [250, 0]
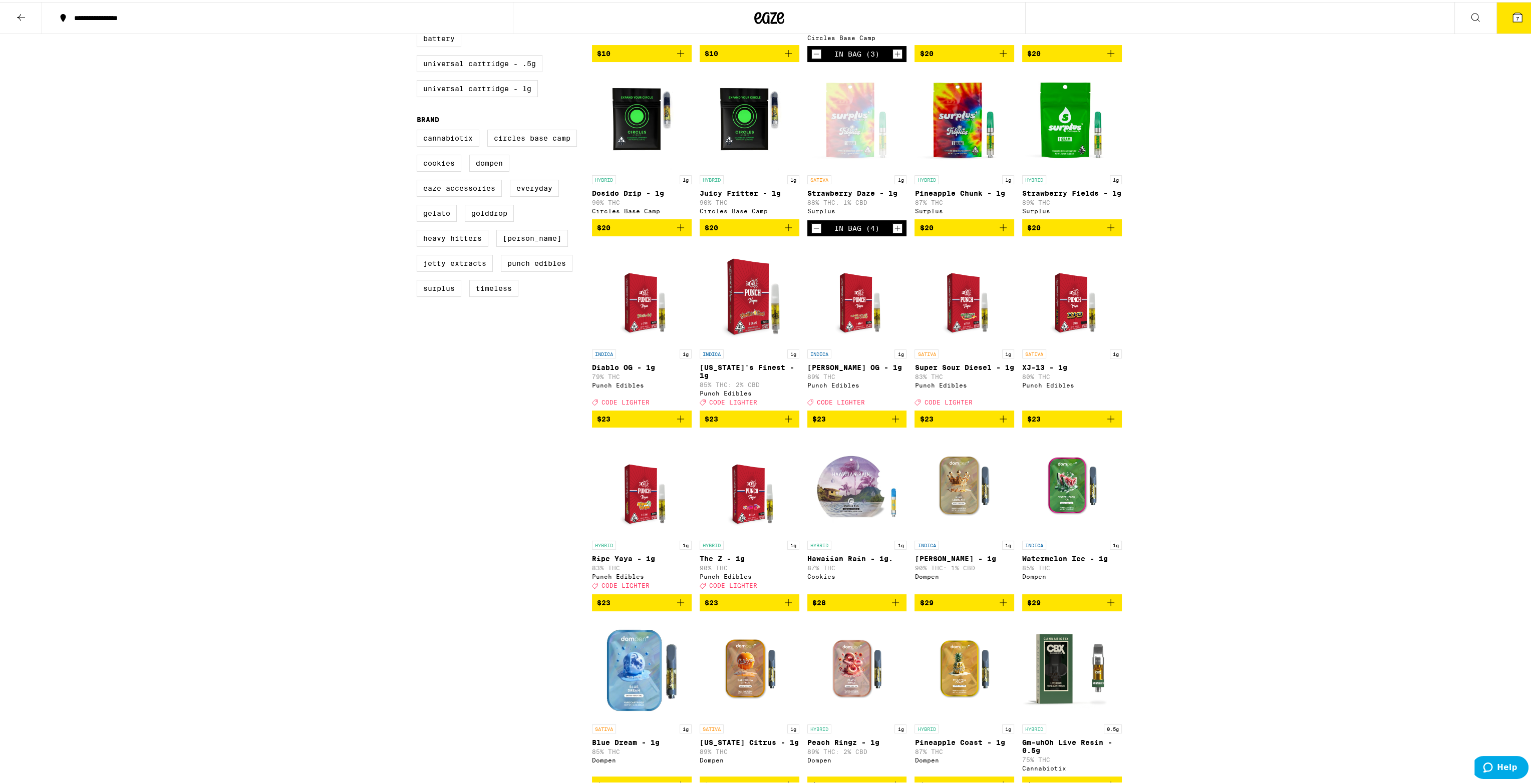
click at [787, 423] on icon "Add to bag" at bounding box center [788, 417] width 12 height 12
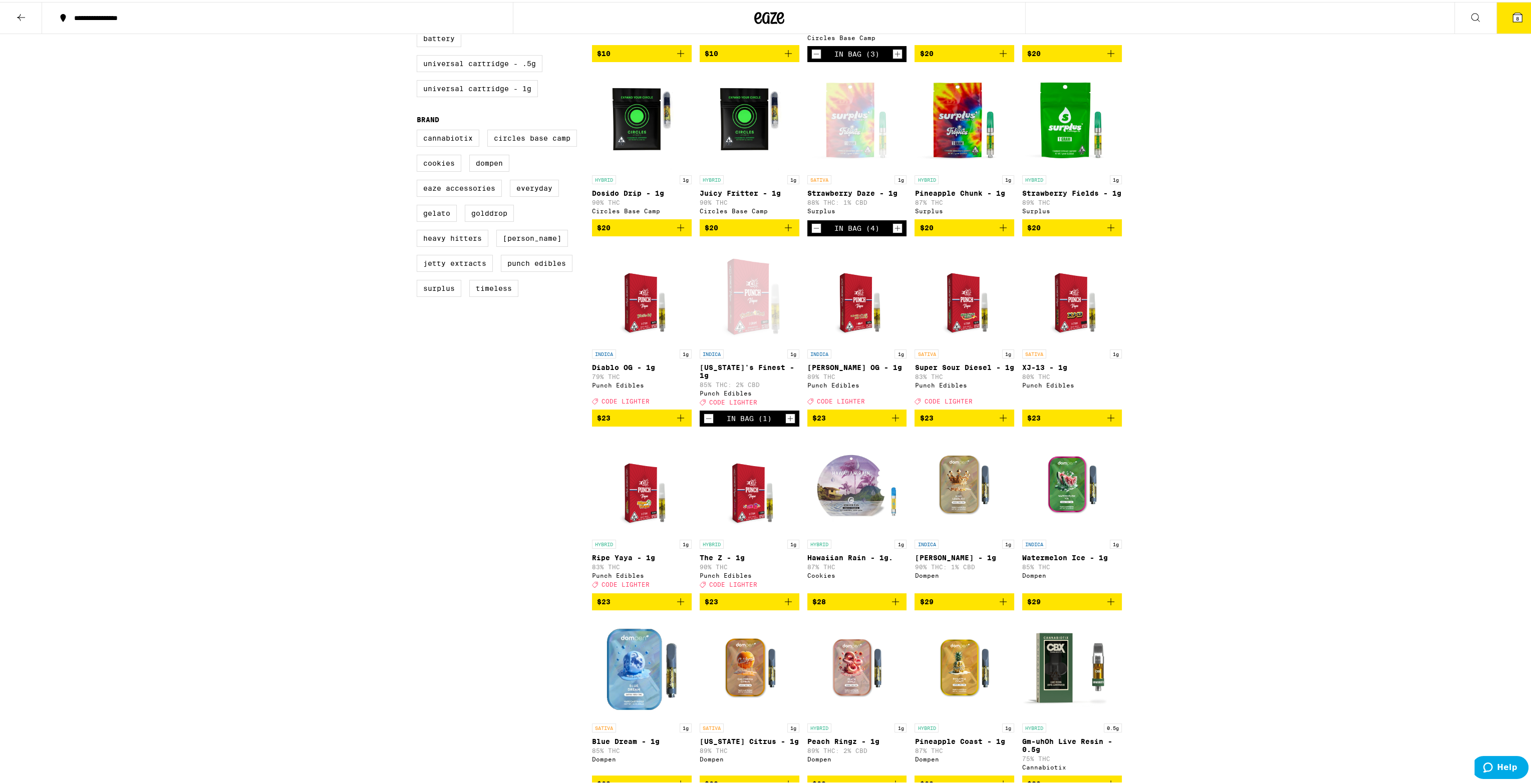
click at [787, 423] on icon "Increment" at bounding box center [791, 416] width 9 height 12
click at [890, 422] on icon "Add to bag" at bounding box center [895, 416] width 12 height 12
click at [893, 423] on icon "Increment" at bounding box center [898, 416] width 9 height 12
click at [782, 606] on icon "Add to bag" at bounding box center [788, 600] width 12 height 12
click at [788, 606] on icon "Increment" at bounding box center [791, 600] width 9 height 12
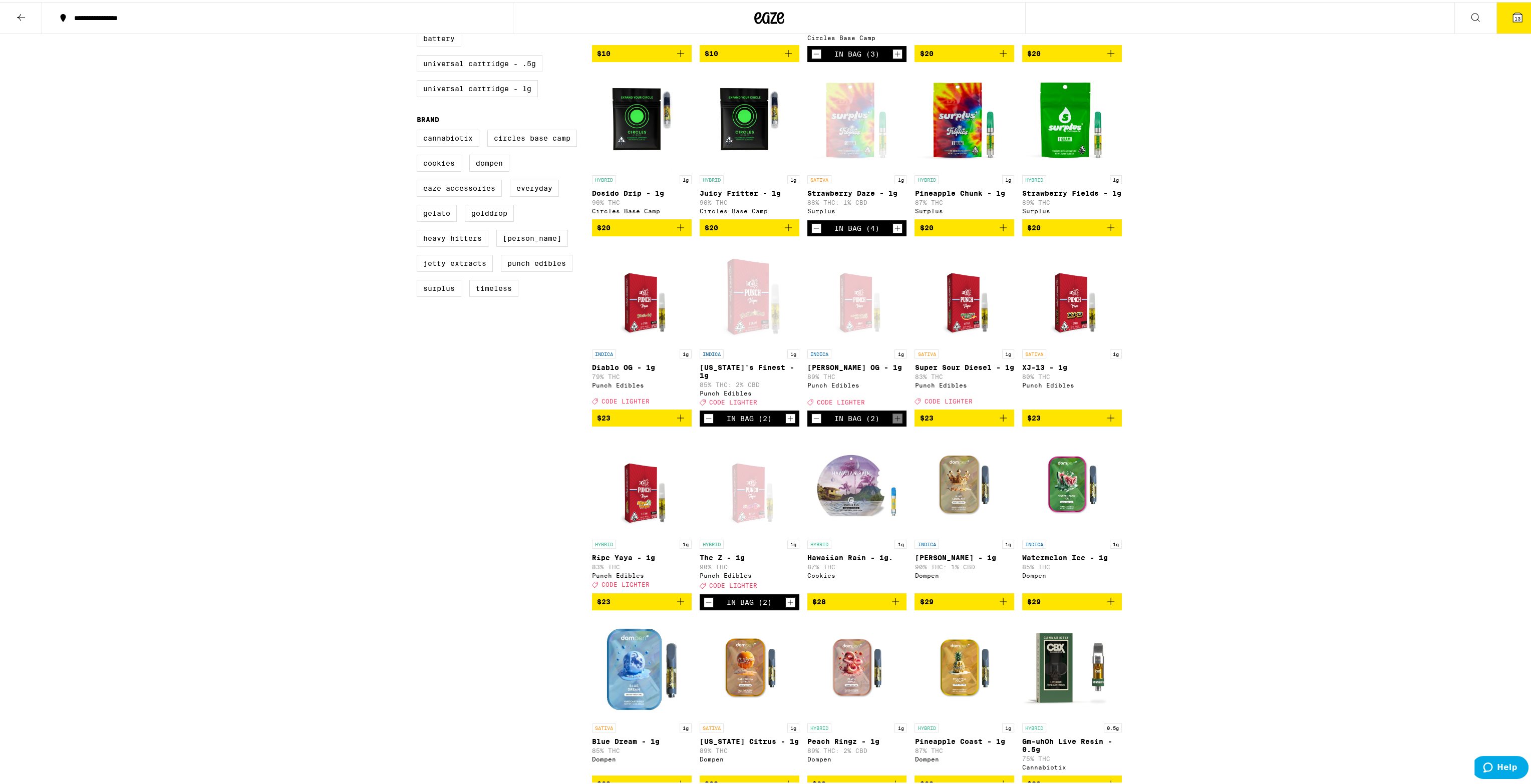
click at [1000, 419] on icon "Add to bag" at bounding box center [1003, 416] width 7 height 7
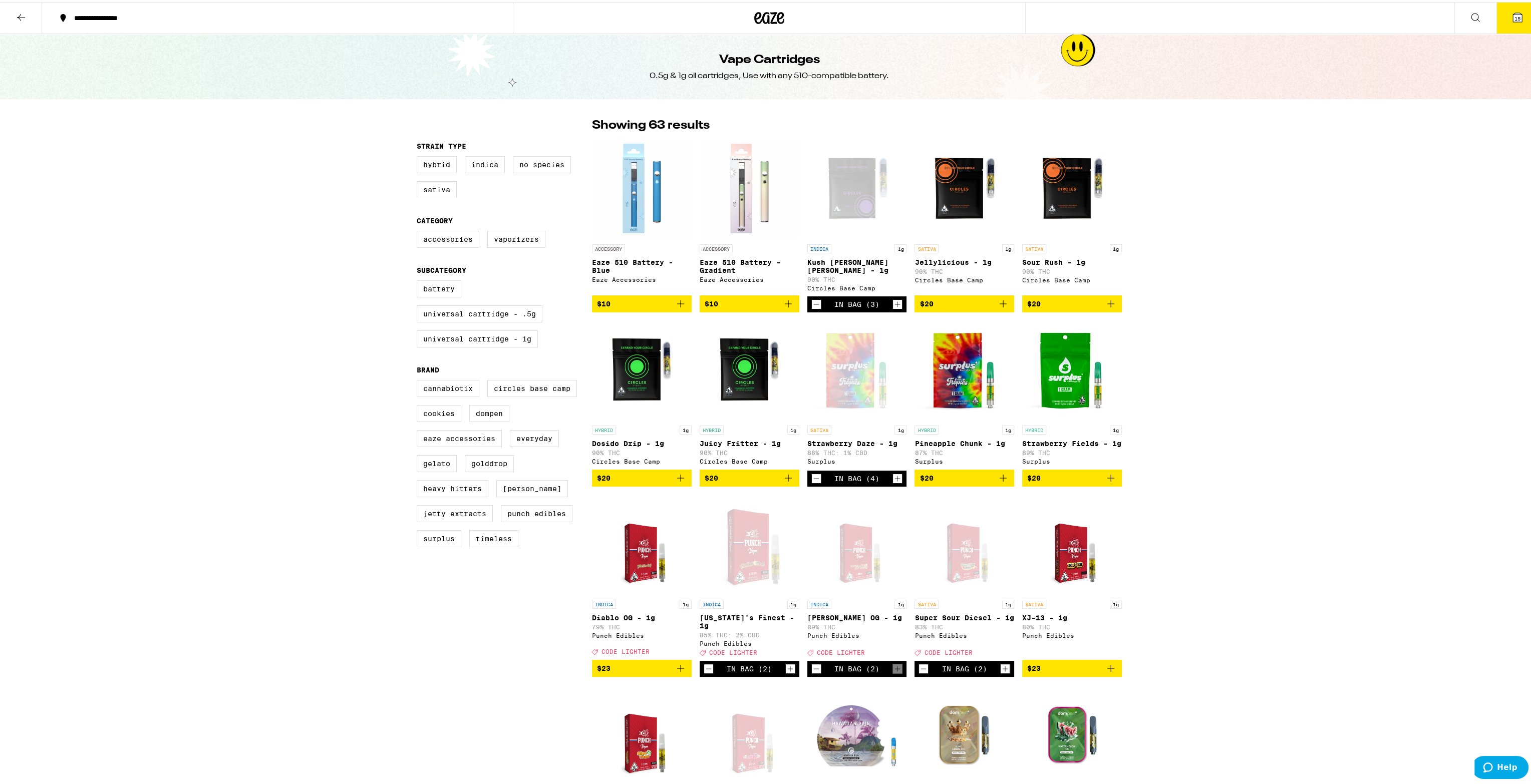
scroll to position [0, 0]
click at [812, 297] on icon "Decrement" at bounding box center [816, 302] width 9 height 12
click at [814, 302] on icon "Decrement" at bounding box center [816, 302] width 6 height 0
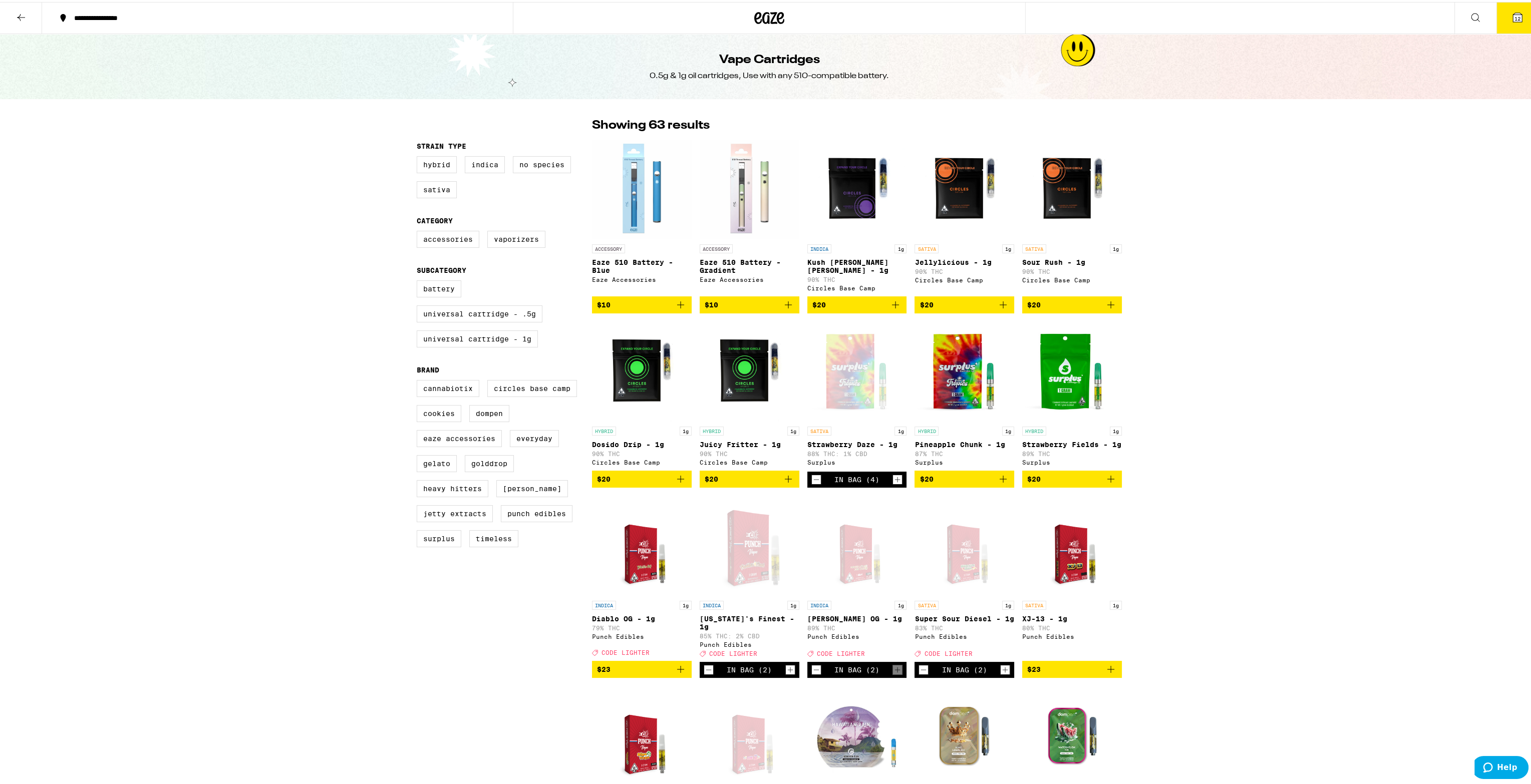
click at [812, 484] on icon "Decrement" at bounding box center [816, 477] width 9 height 12
click at [1505, 22] on button "8" at bounding box center [1518, 16] width 42 height 31
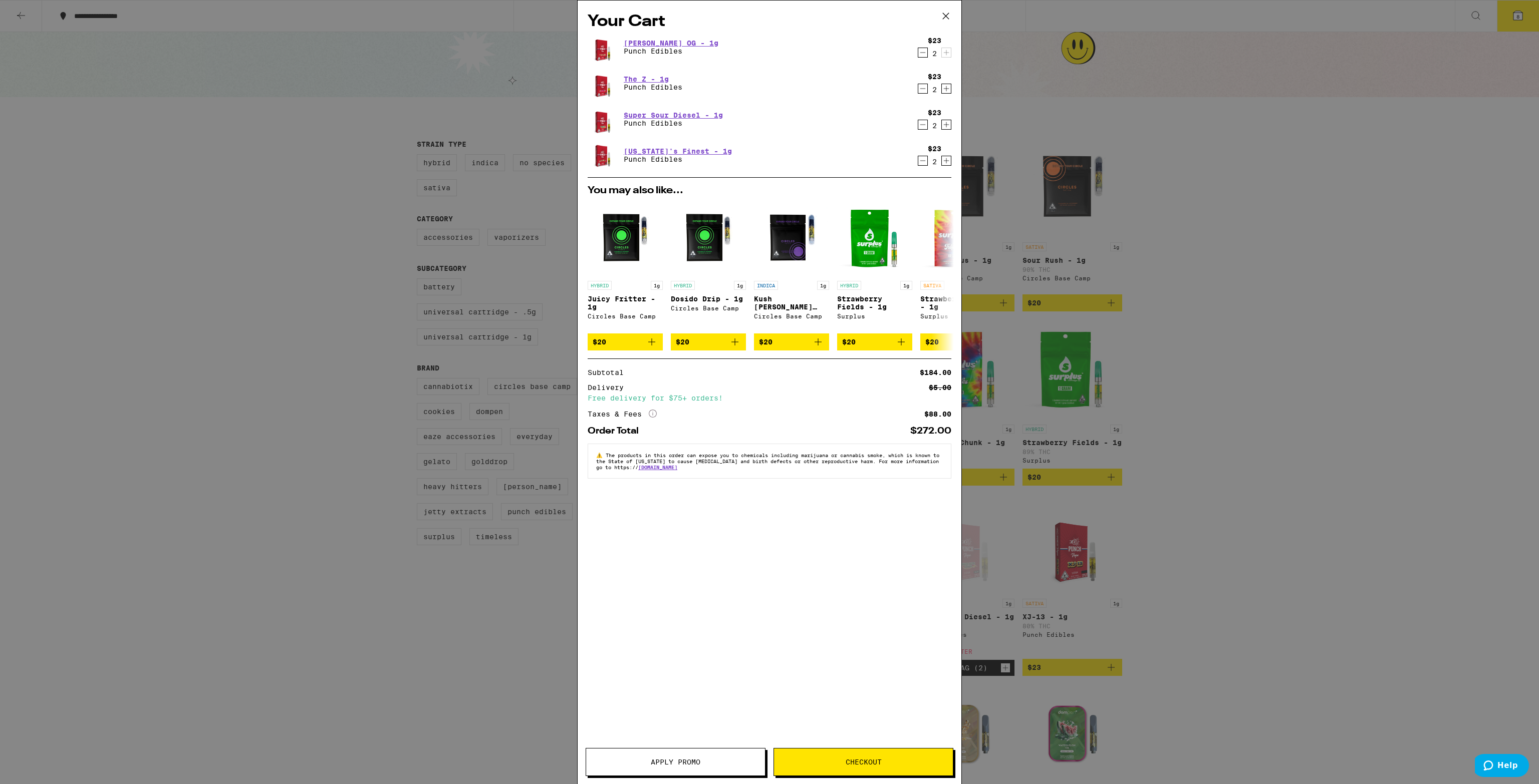
click at [659, 760] on span "Apply Promo" at bounding box center [675, 762] width 50 height 7
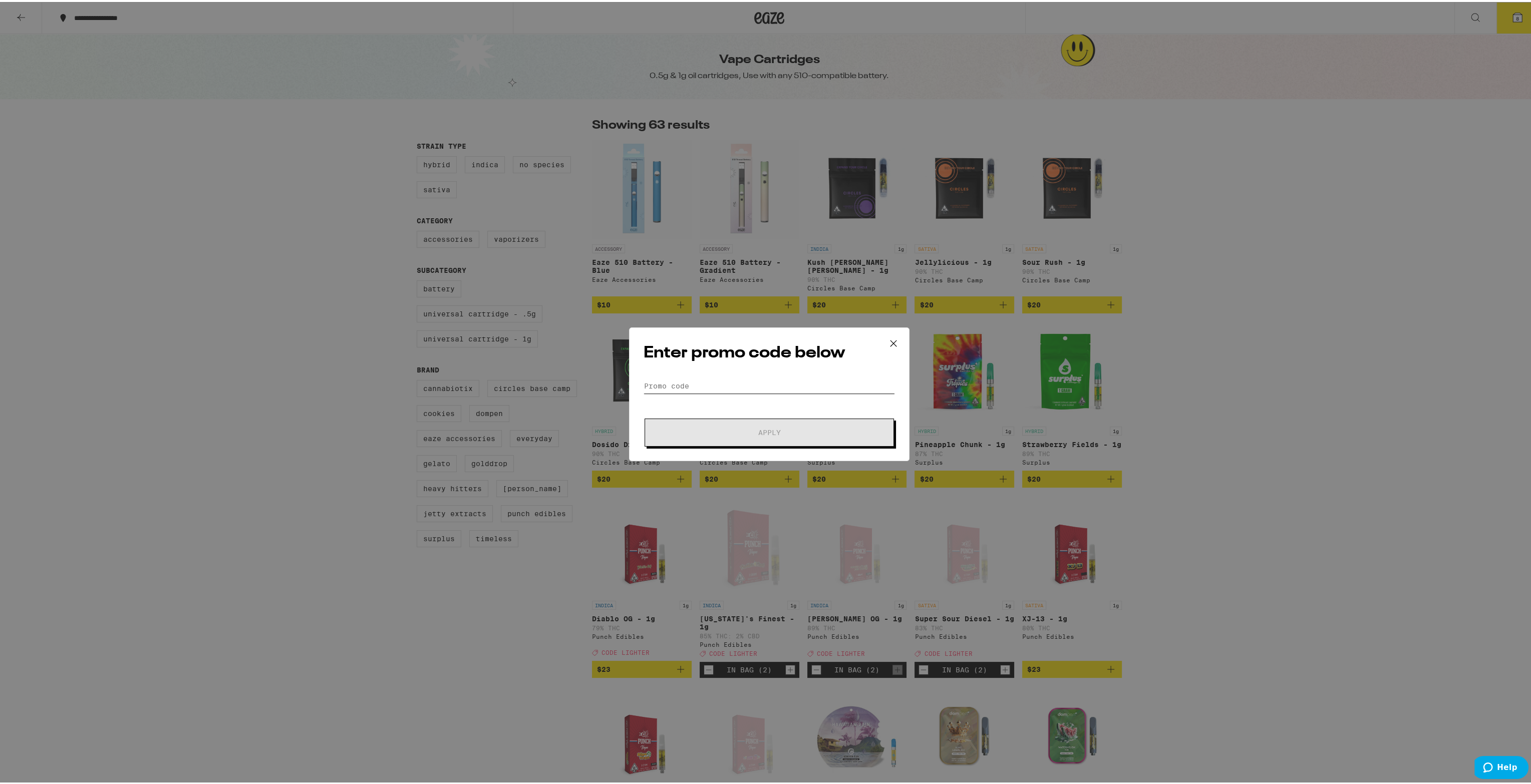
click at [691, 381] on input "Promo Code" at bounding box center [769, 384] width 251 height 15
type input "lighter"
click at [735, 433] on button "Apply" at bounding box center [769, 431] width 249 height 28
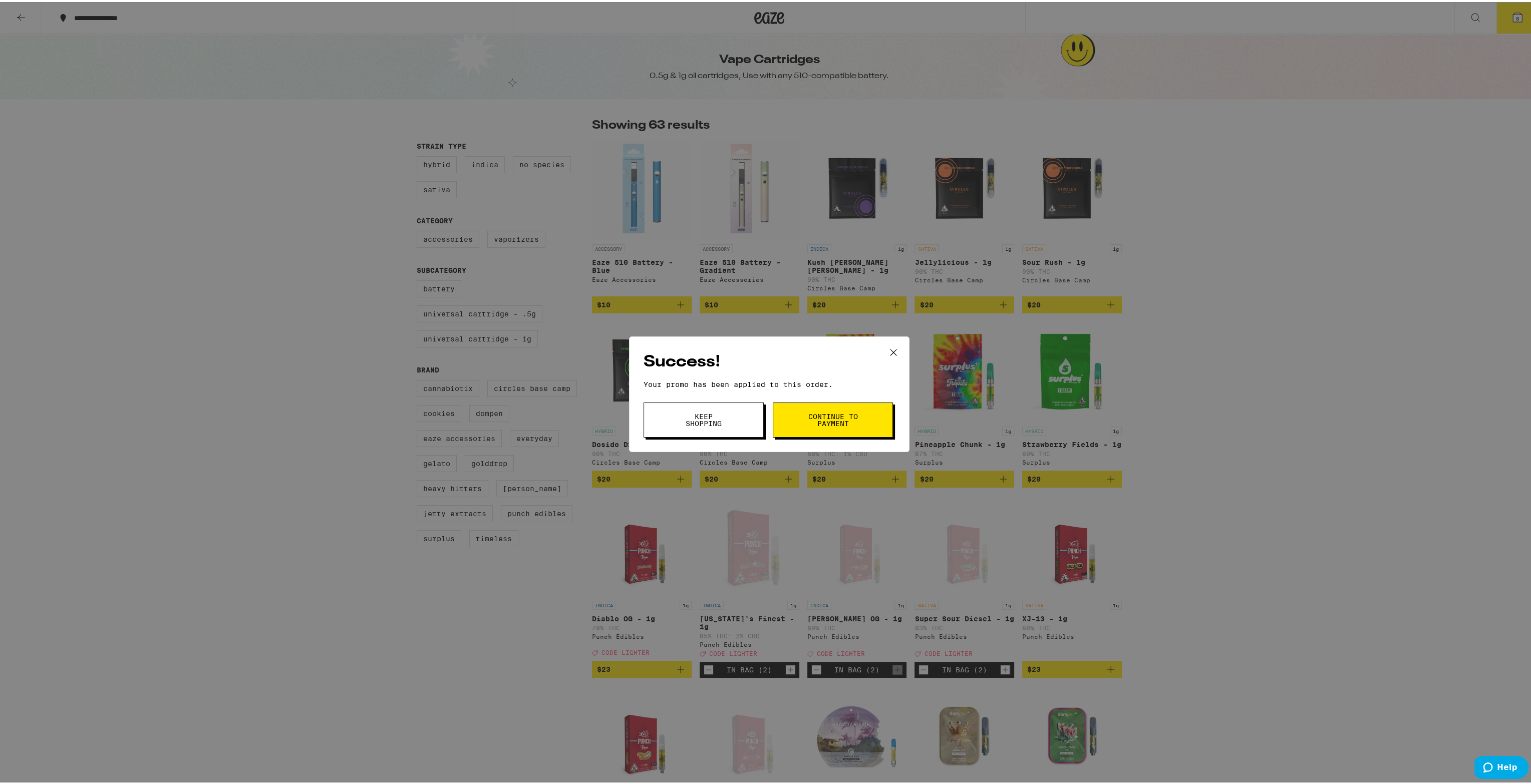
click at [736, 426] on button "Keep Shopping" at bounding box center [703, 417] width 121 height 35
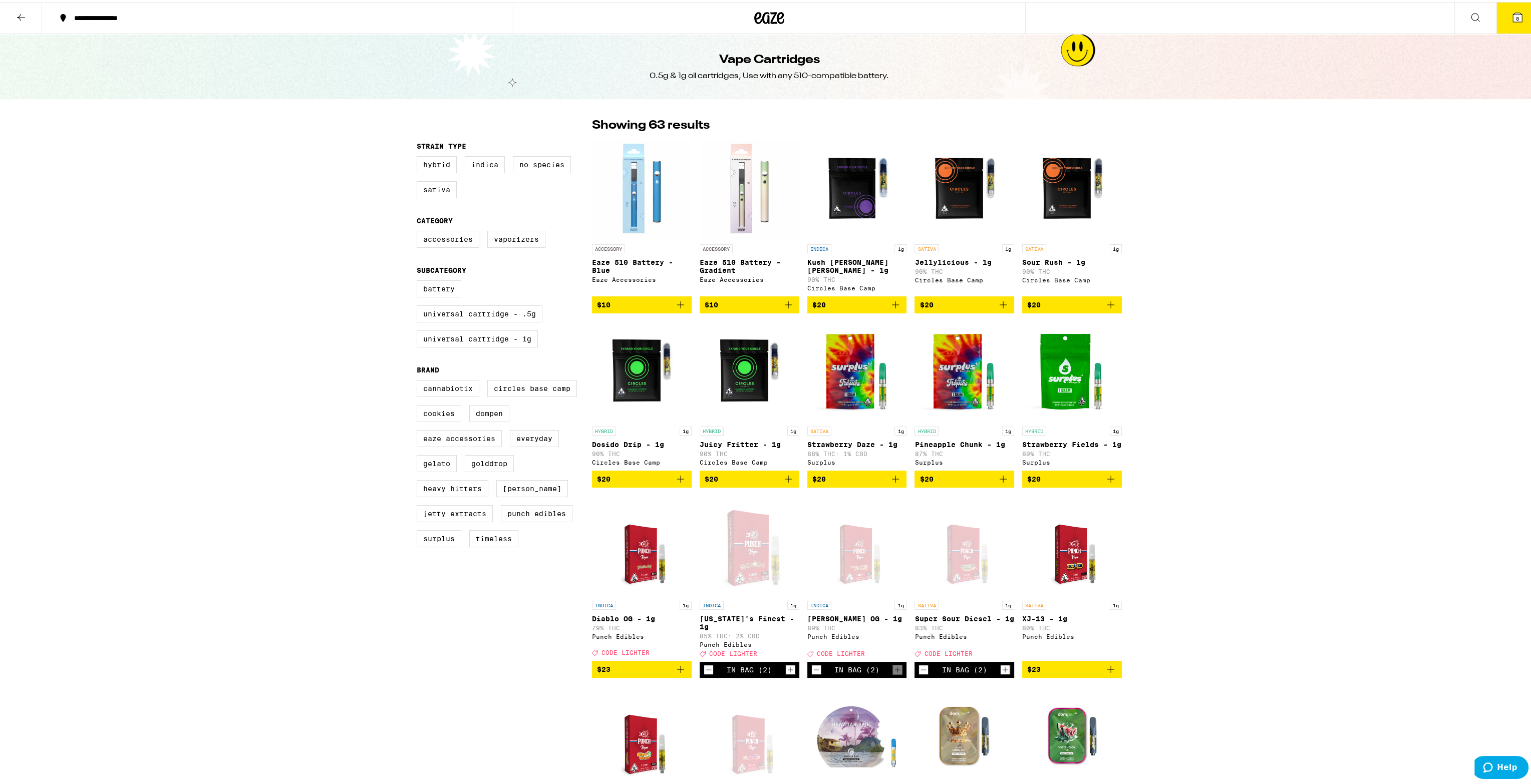
click at [1505, 22] on button "8" at bounding box center [1518, 16] width 42 height 31
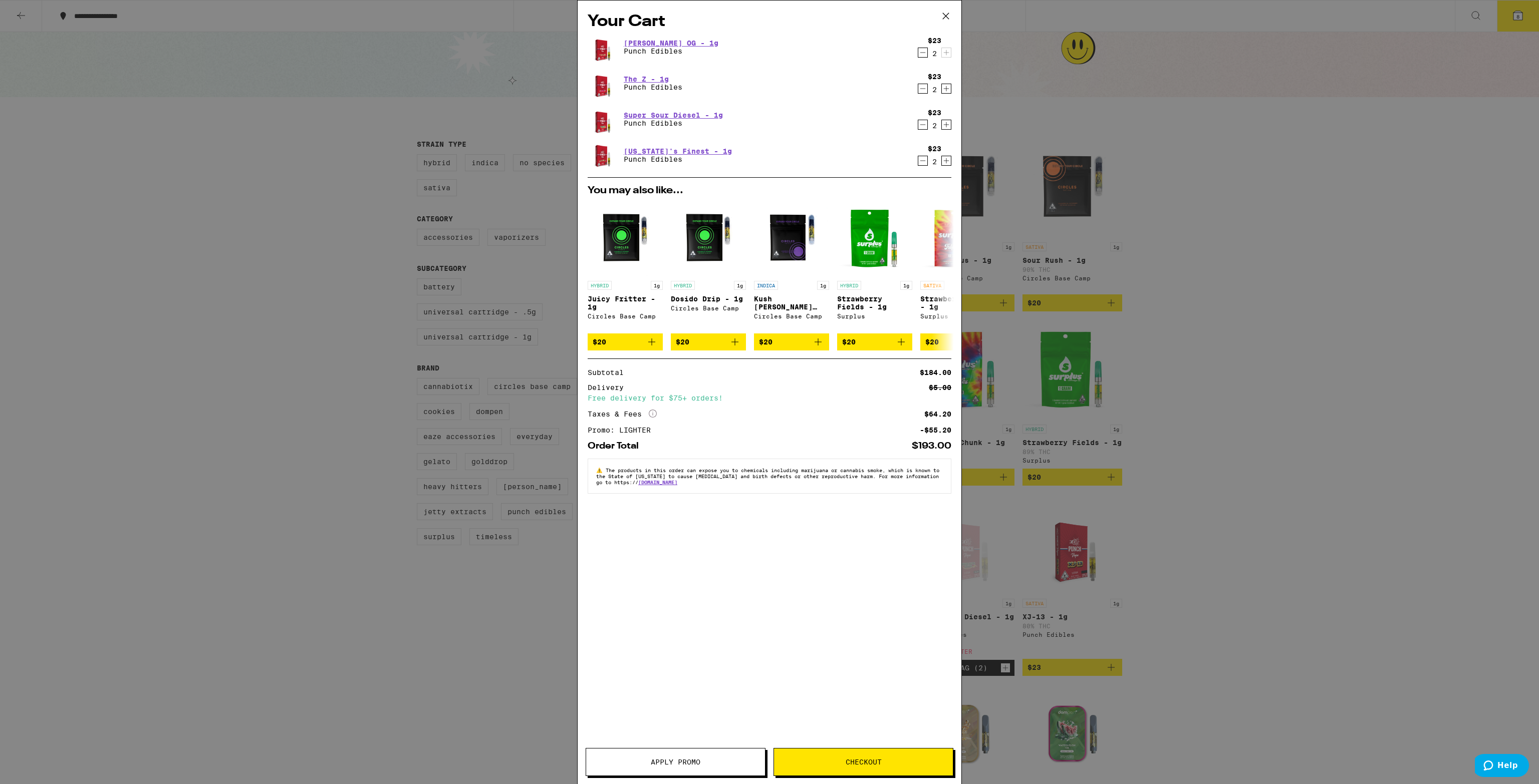
click at [952, 15] on icon at bounding box center [946, 16] width 15 height 15
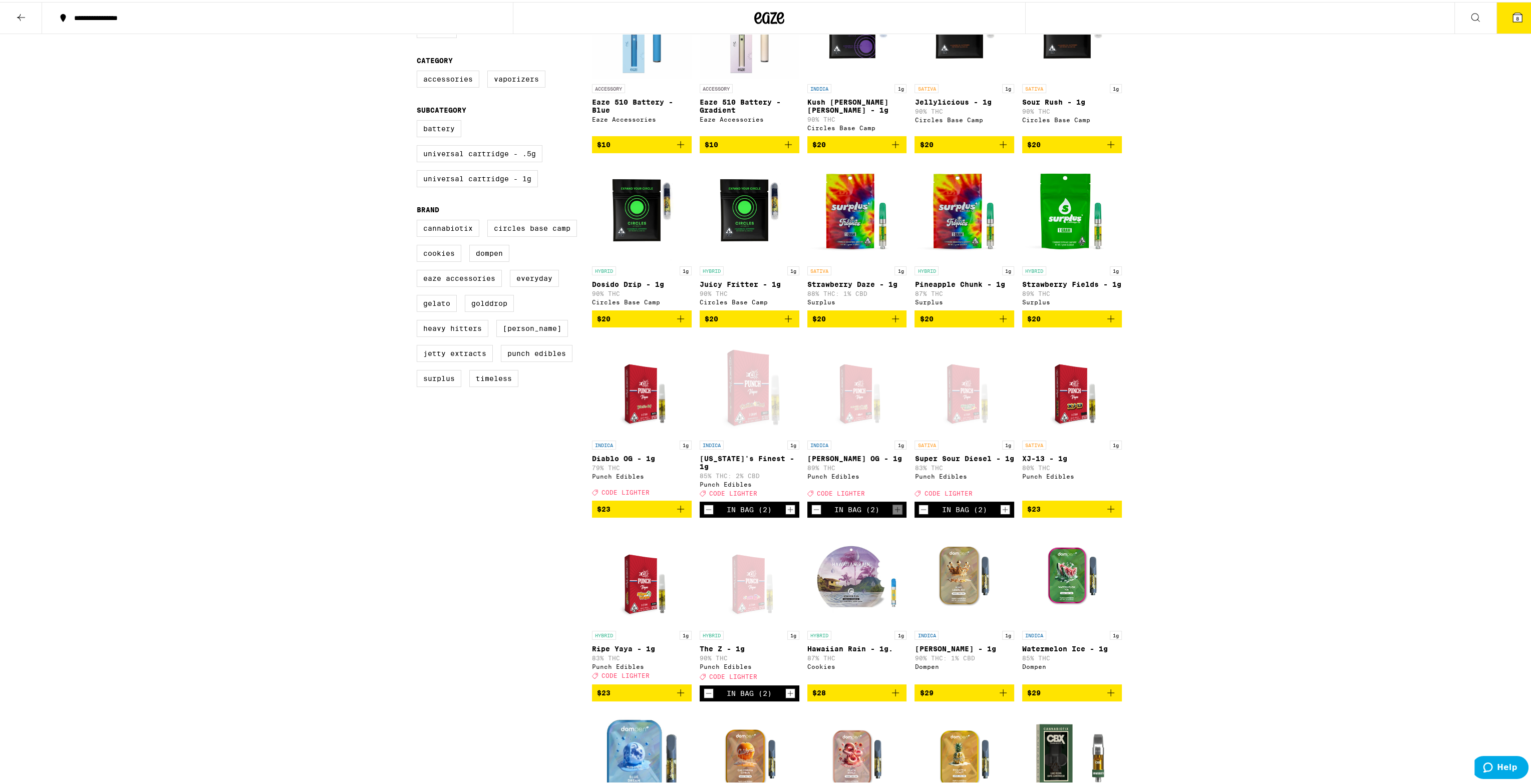
scroll to position [200, 0]
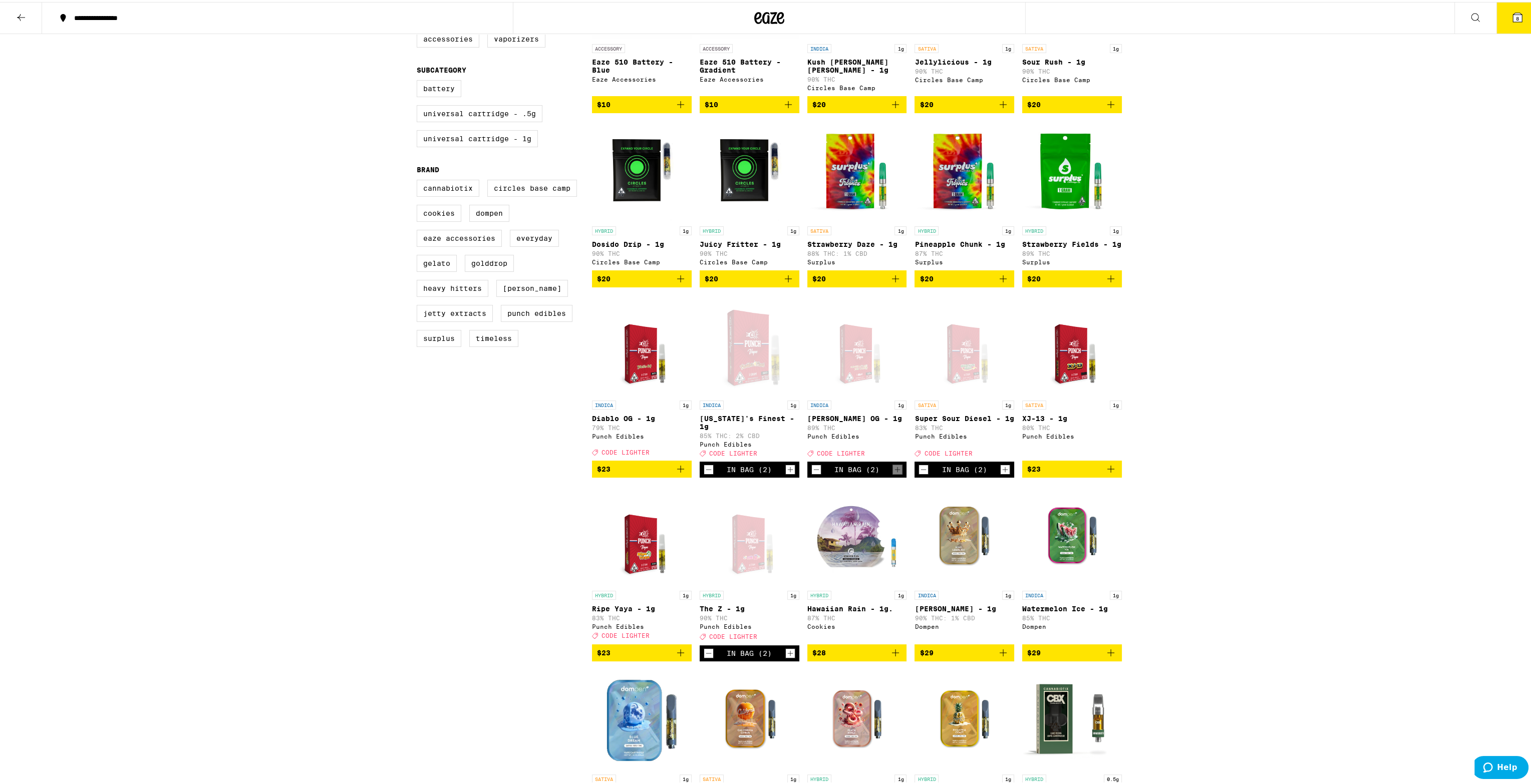
click at [704, 657] on icon "Decrement" at bounding box center [708, 651] width 9 height 12
click at [786, 474] on icon "Increment" at bounding box center [791, 467] width 9 height 12
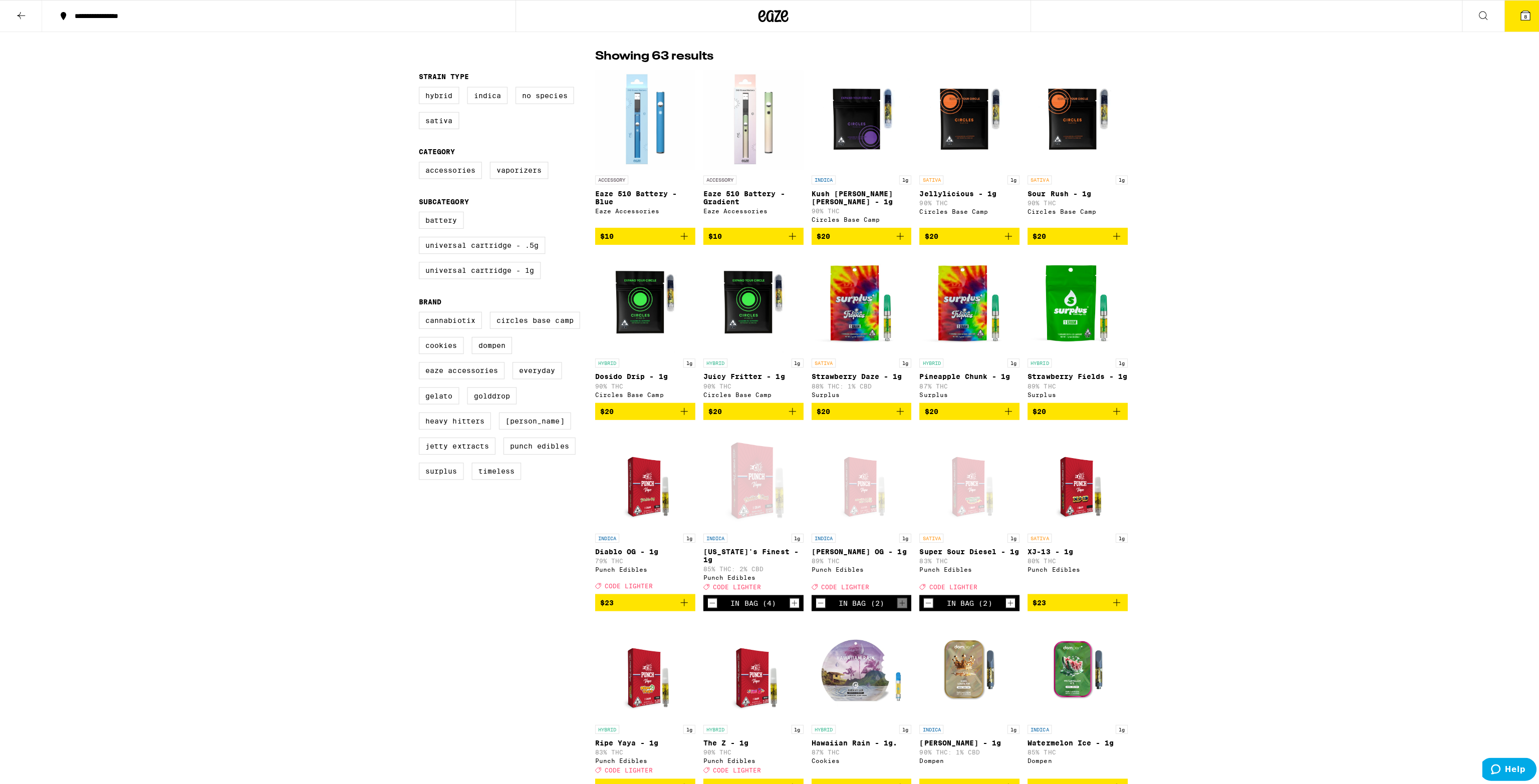
scroll to position [50, 0]
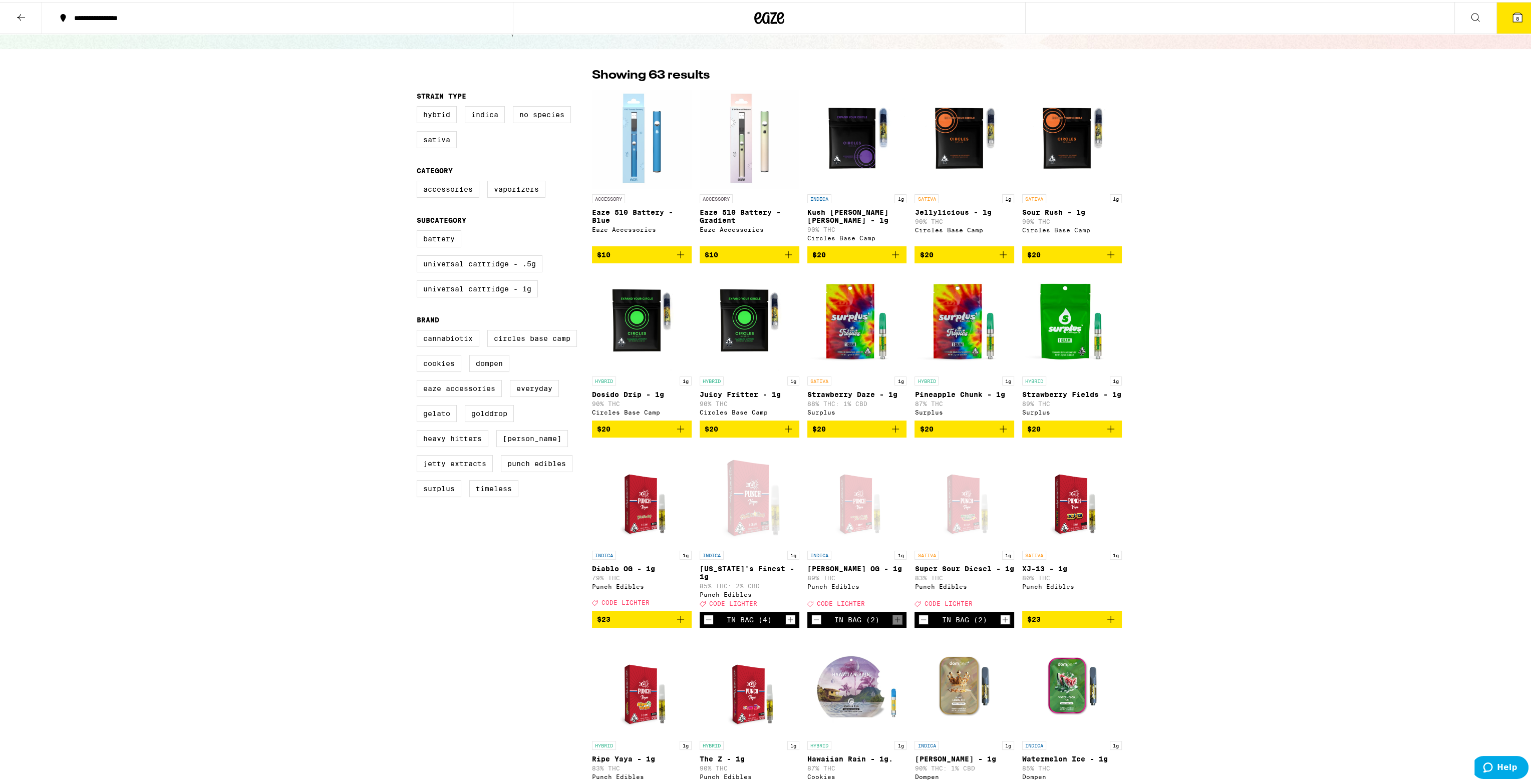
click at [1512, 11] on icon at bounding box center [1518, 15] width 12 height 12
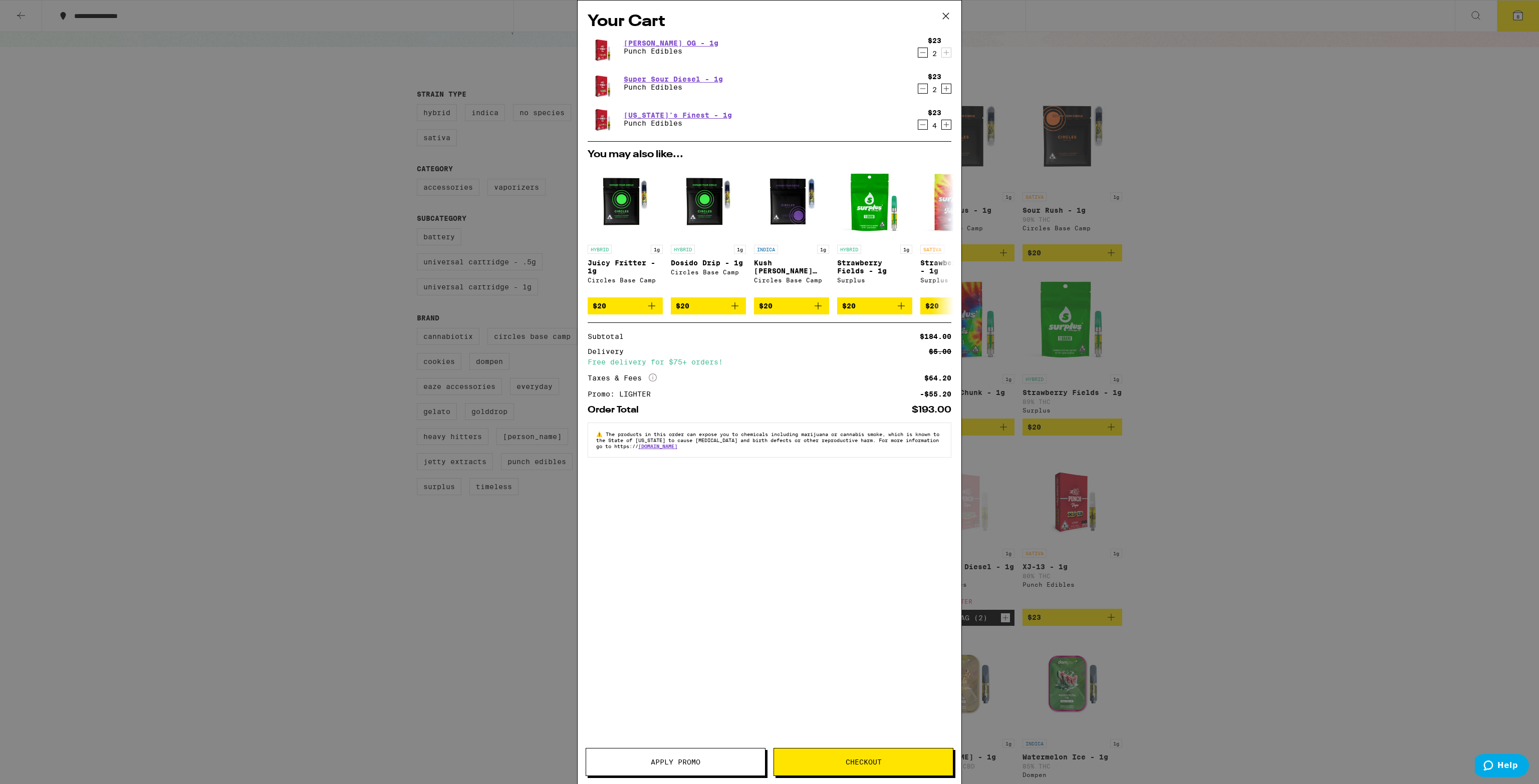
click at [818, 757] on button "Checkout" at bounding box center [864, 762] width 180 height 28
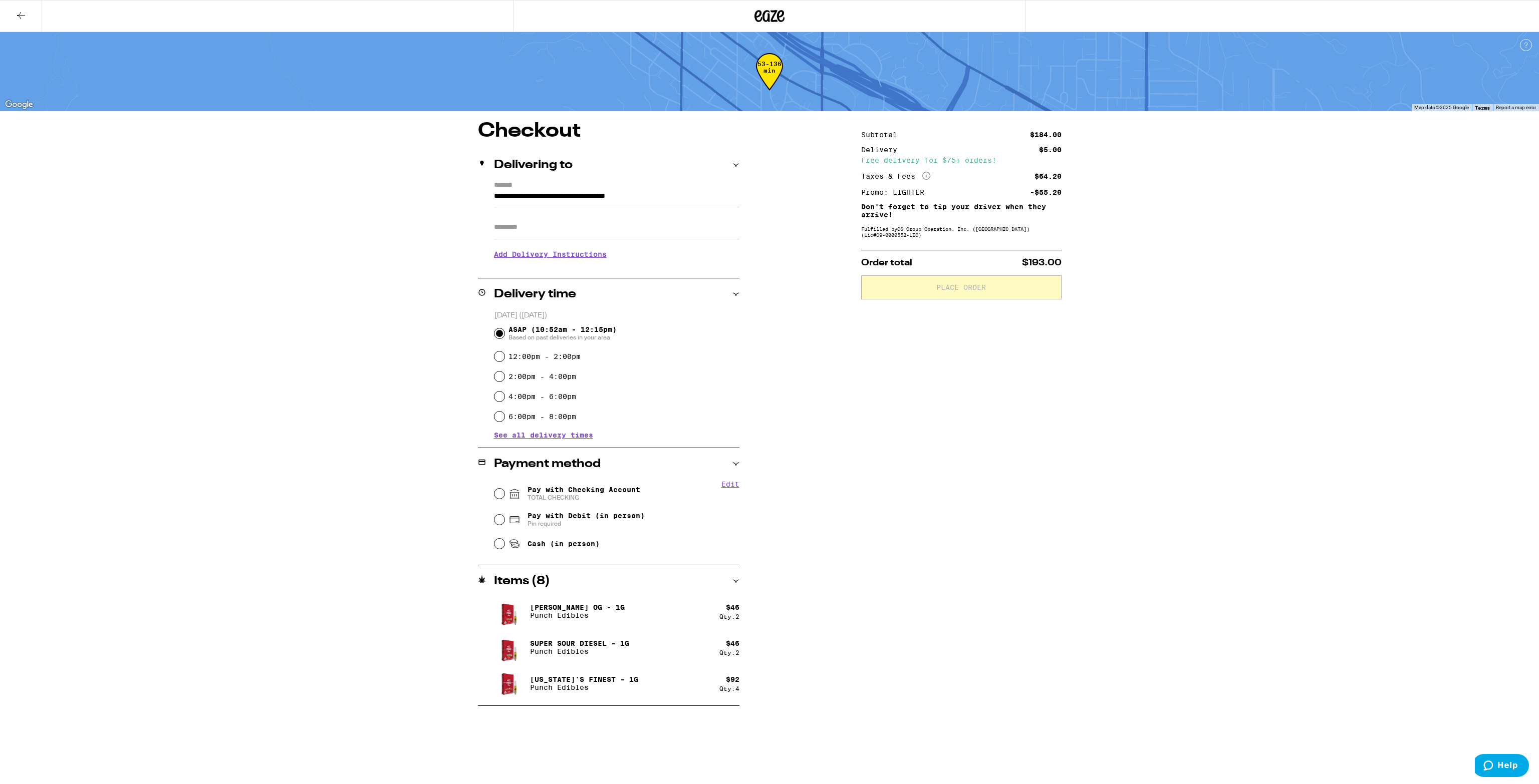
click at [608, 232] on input "Apt/Suite" at bounding box center [617, 228] width 246 height 24
type input "******"
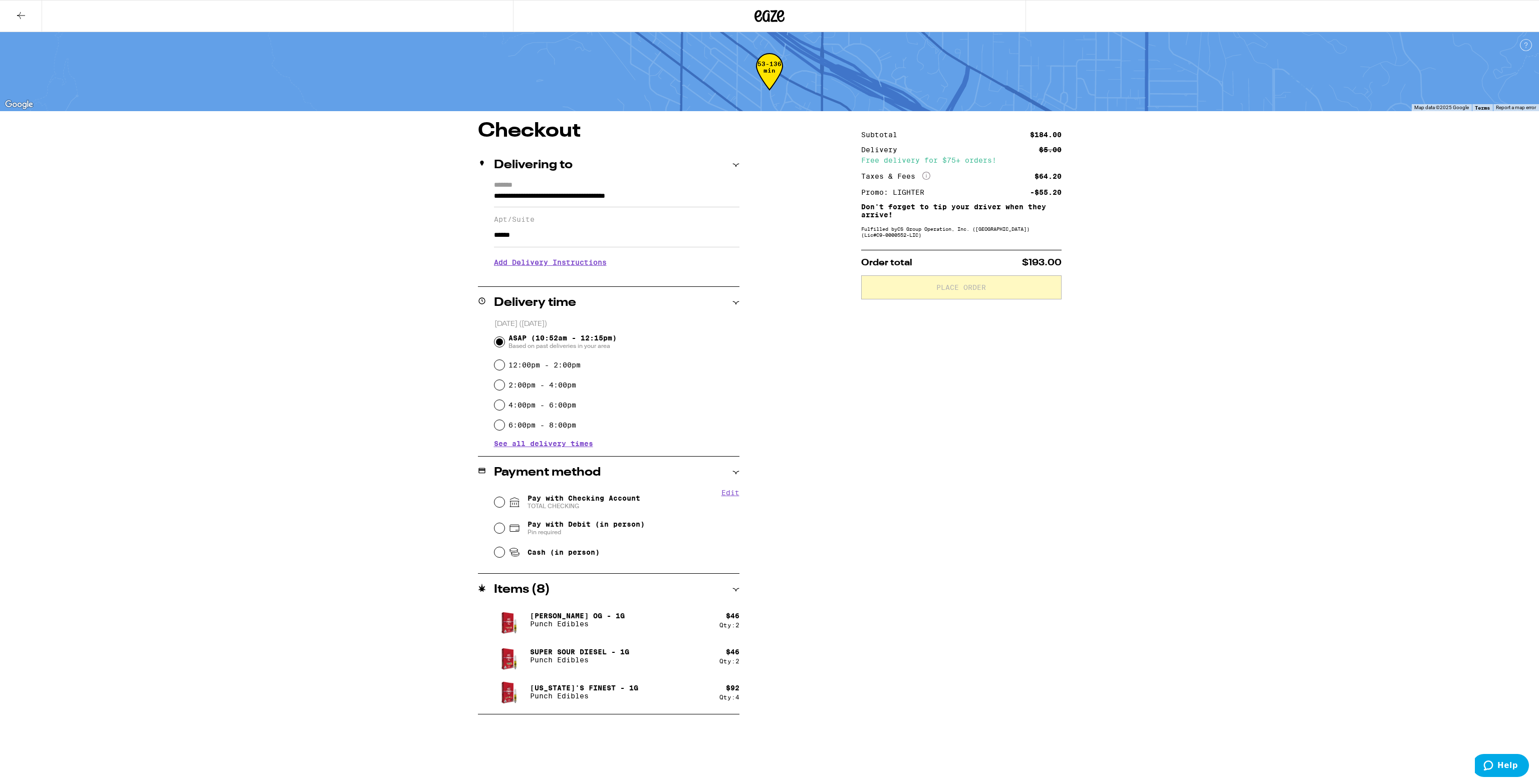
click at [335, 353] on div "**********" at bounding box center [769, 357] width 1539 height 715
click at [523, 265] on h3 "Add Delivery Instructions" at bounding box center [617, 263] width 246 height 23
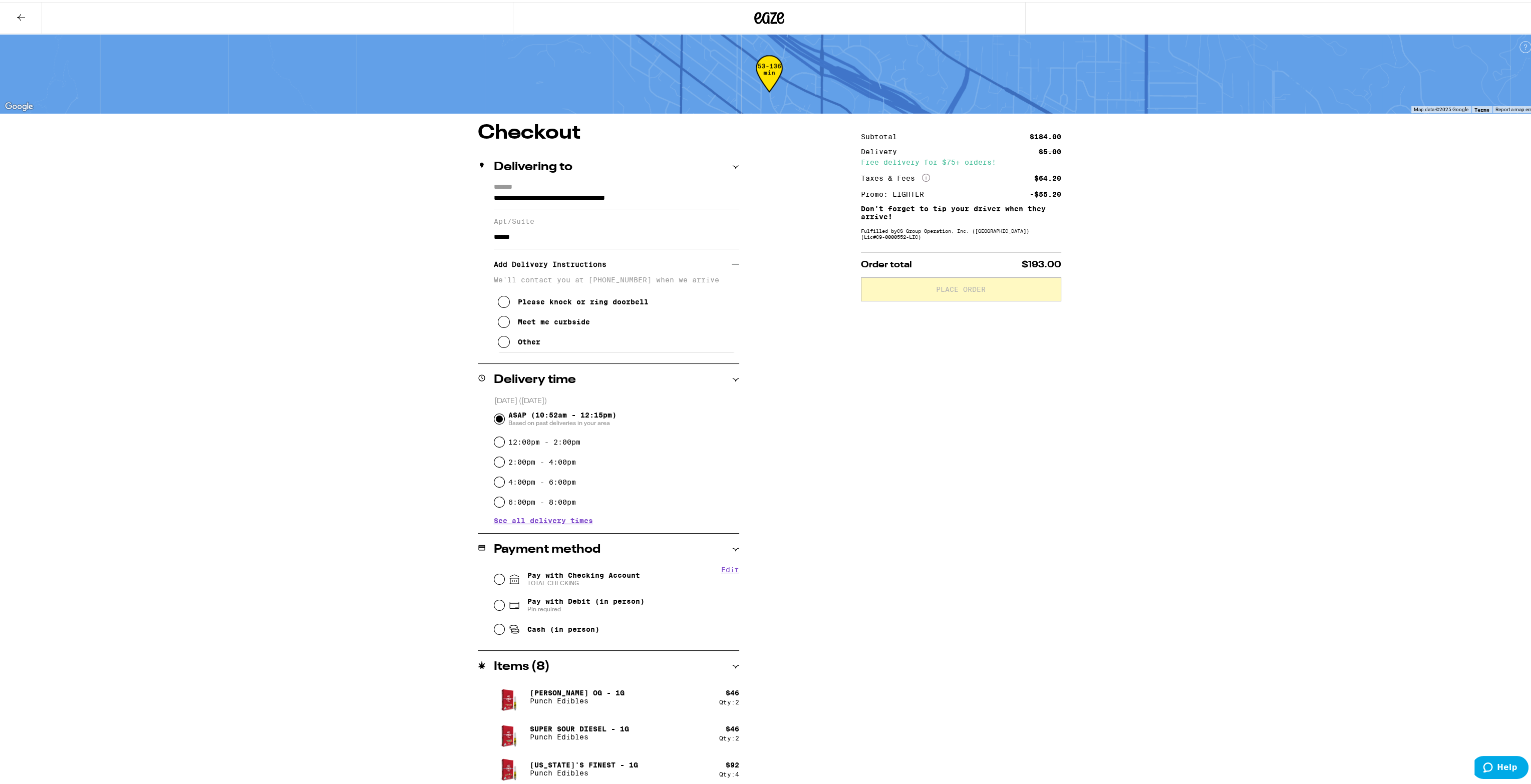
drag, startPoint x: 501, startPoint y: 324, endPoint x: 478, endPoint y: 325, distance: 23.0
click at [501, 324] on icon at bounding box center [504, 320] width 12 height 12
click at [354, 311] on div "**********" at bounding box center [769, 395] width 1539 height 790
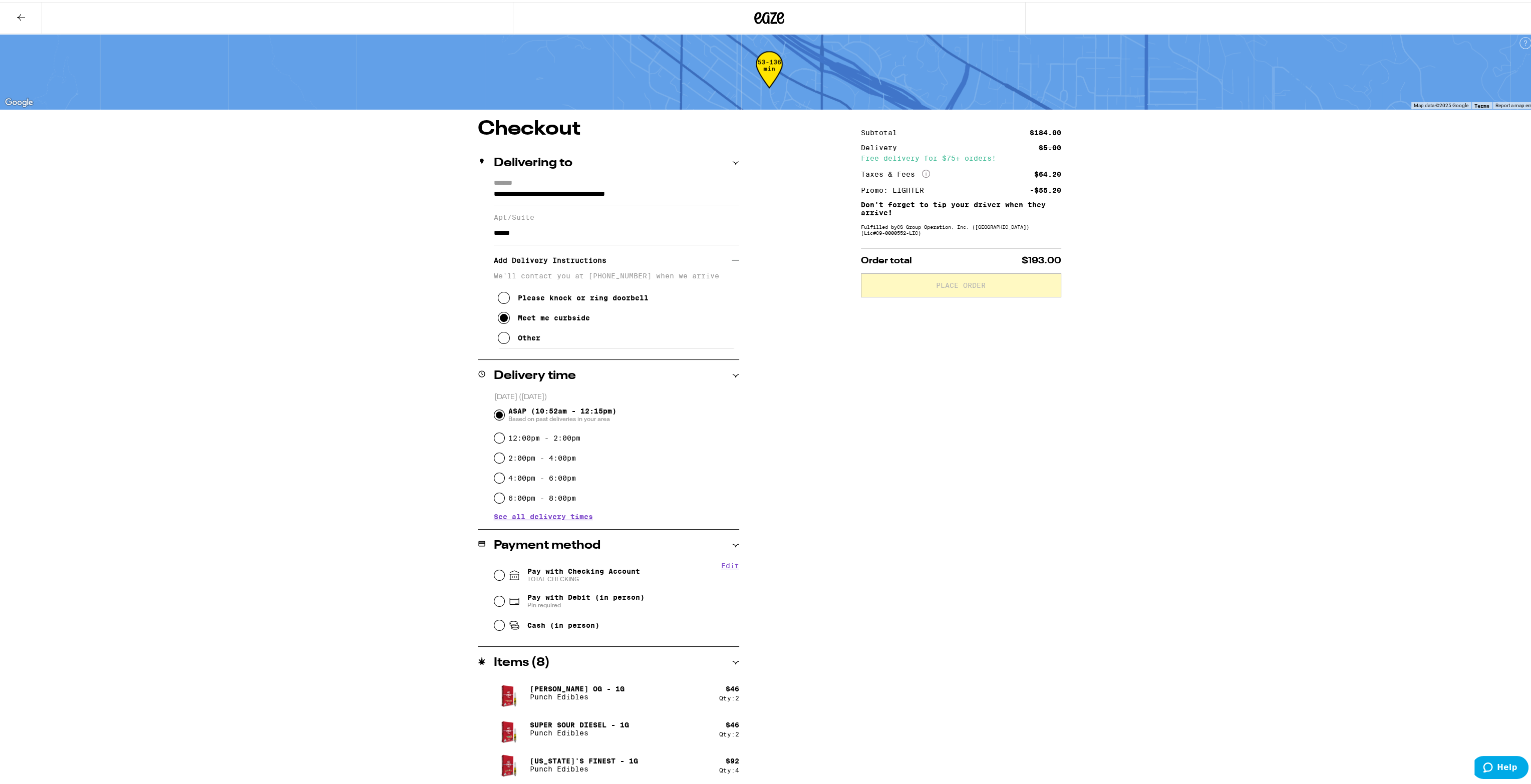
scroll to position [5, 0]
click at [494, 574] on input "Pay with Checking Account TOTAL CHECKING" at bounding box center [499, 572] width 10 height 10
radio input "true"
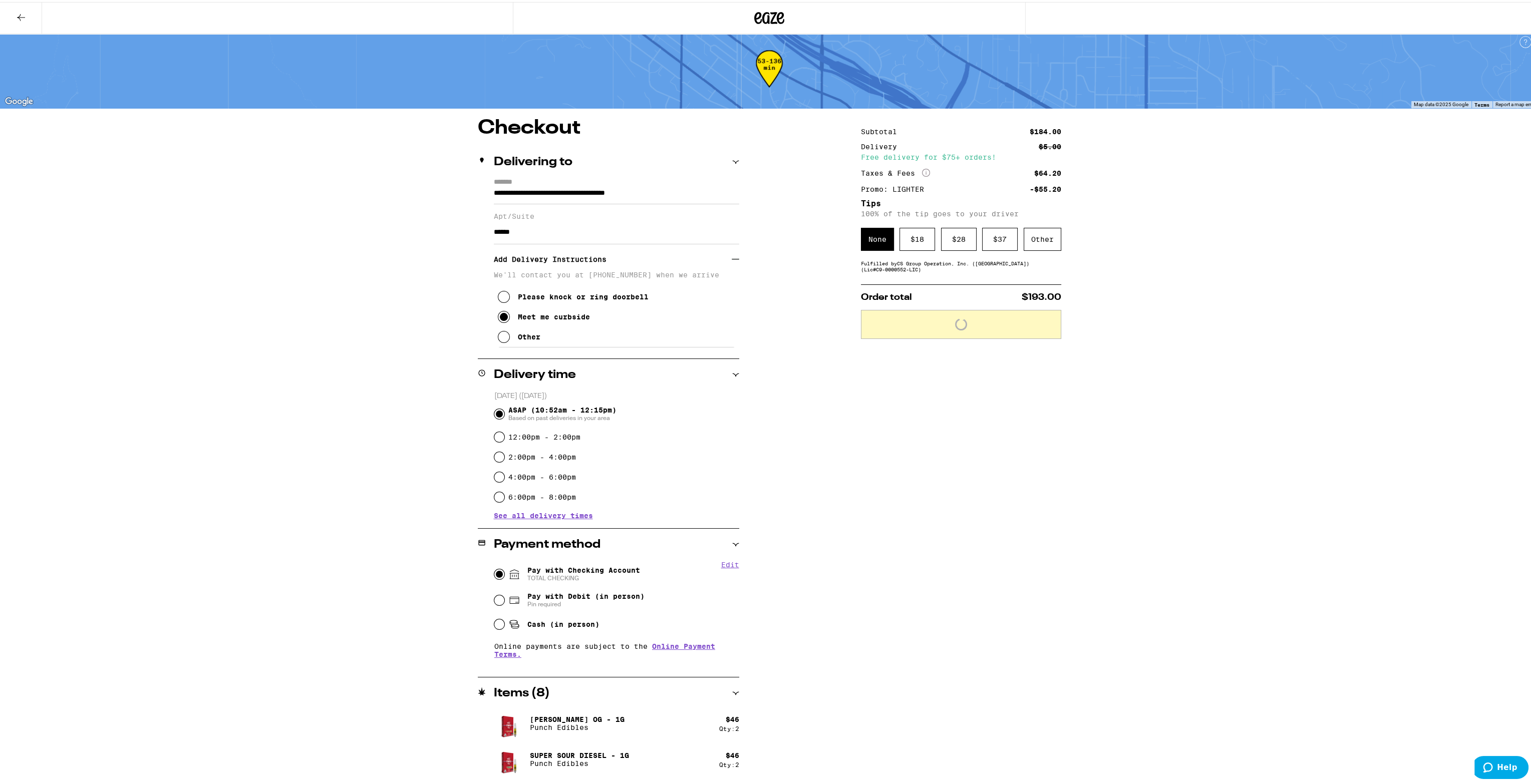
scroll to position [36, 0]
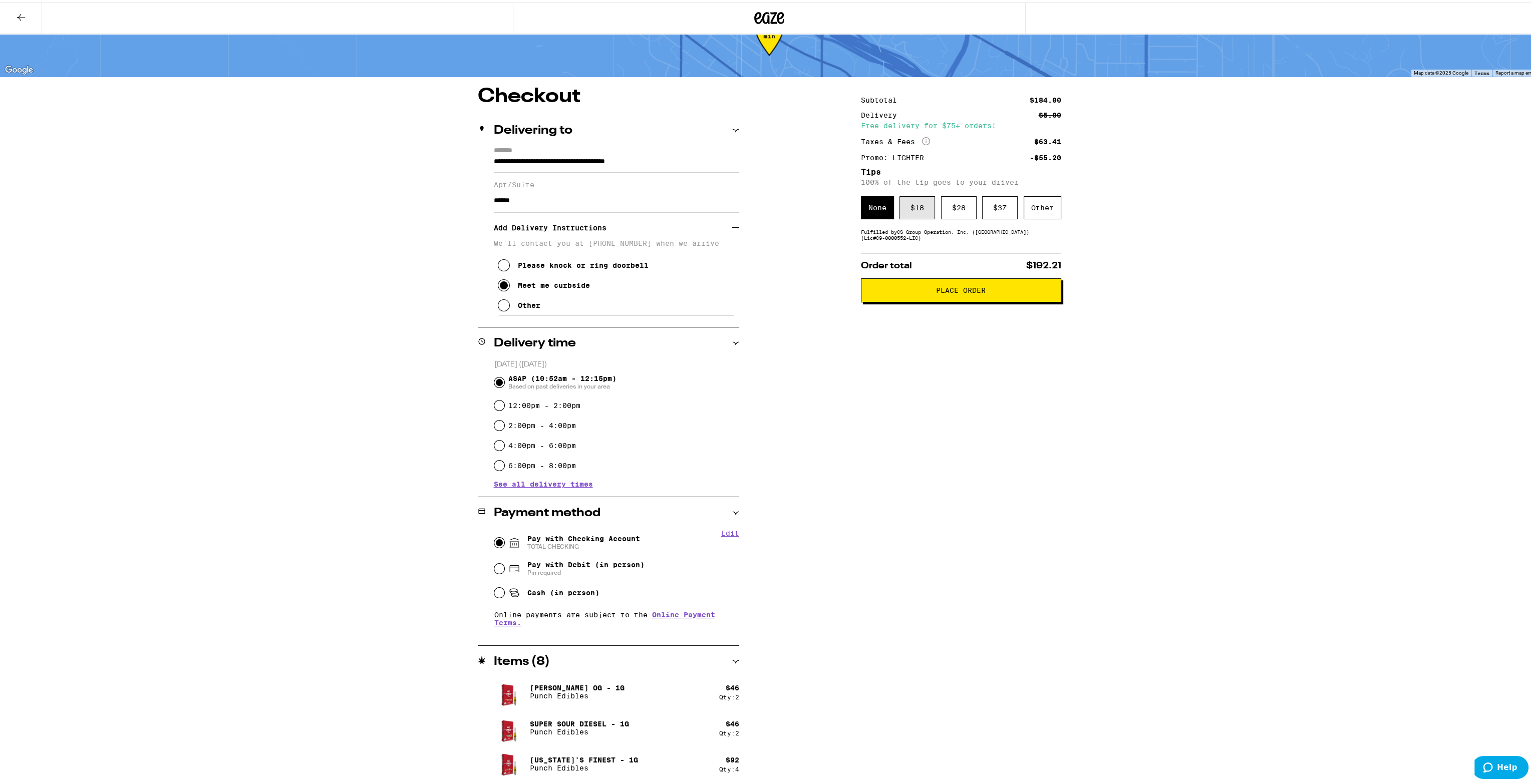
click at [913, 211] on div "$ 18" at bounding box center [918, 206] width 36 height 23
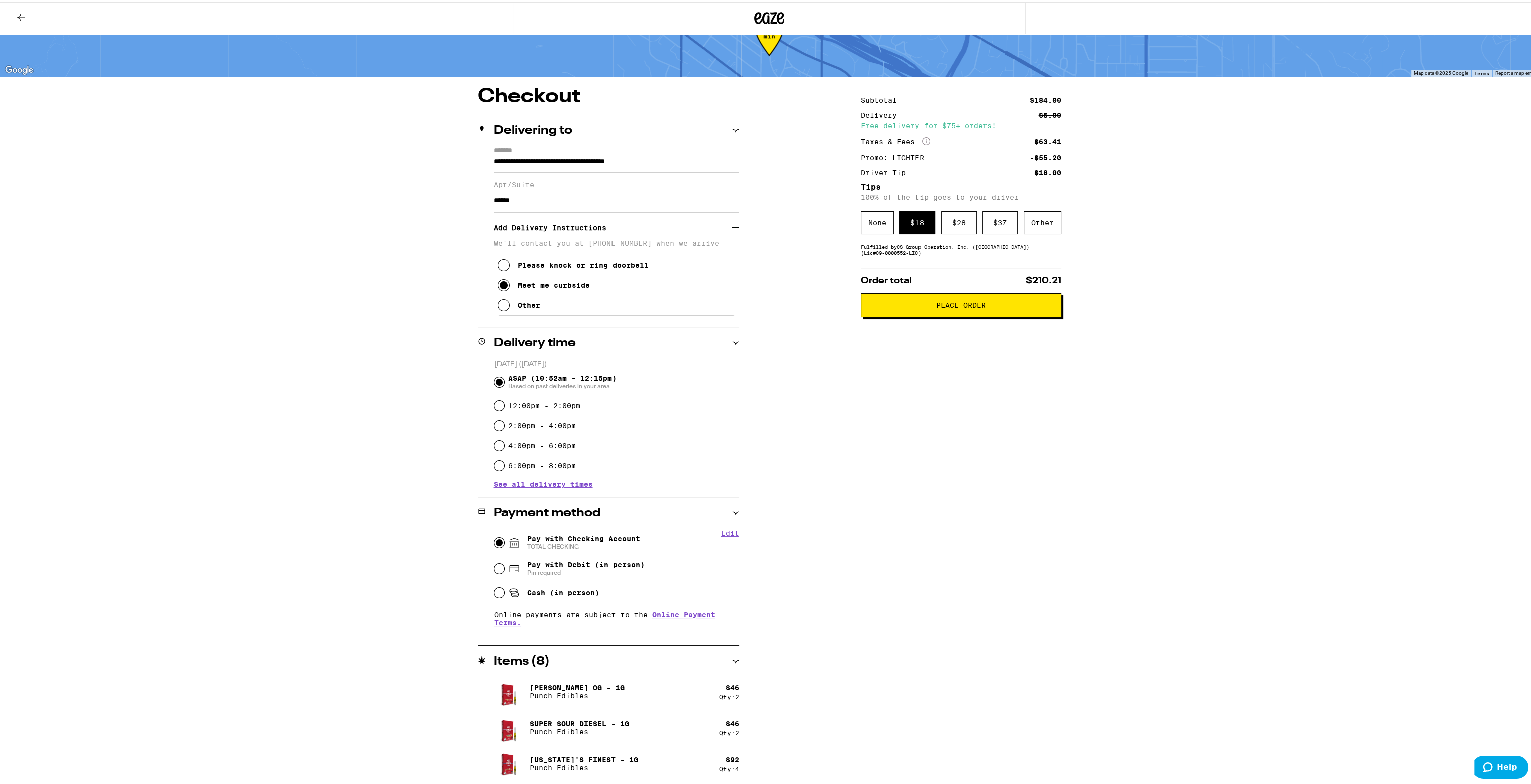
click at [928, 249] on div "Fulfilled by CS Group Operation, Inc. (Silverlake) (Lic# C9-0000552-LIC )" at bounding box center [961, 247] width 200 height 12
click at [1176, 280] on div "**********" at bounding box center [769, 374] width 1539 height 821
click at [922, 307] on span "Place Order" at bounding box center [962, 303] width 184 height 7
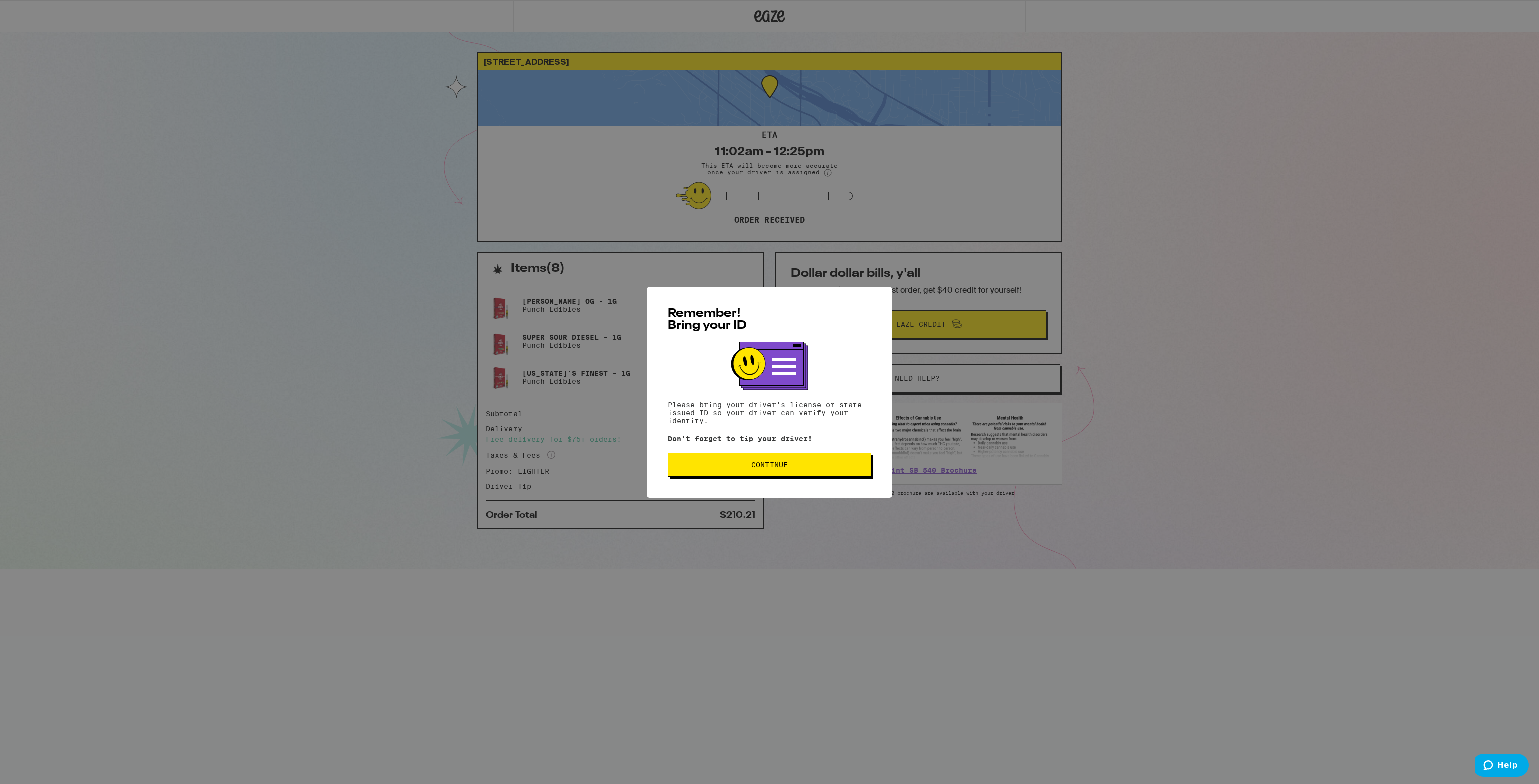
click at [779, 463] on span "Continue" at bounding box center [769, 464] width 36 height 7
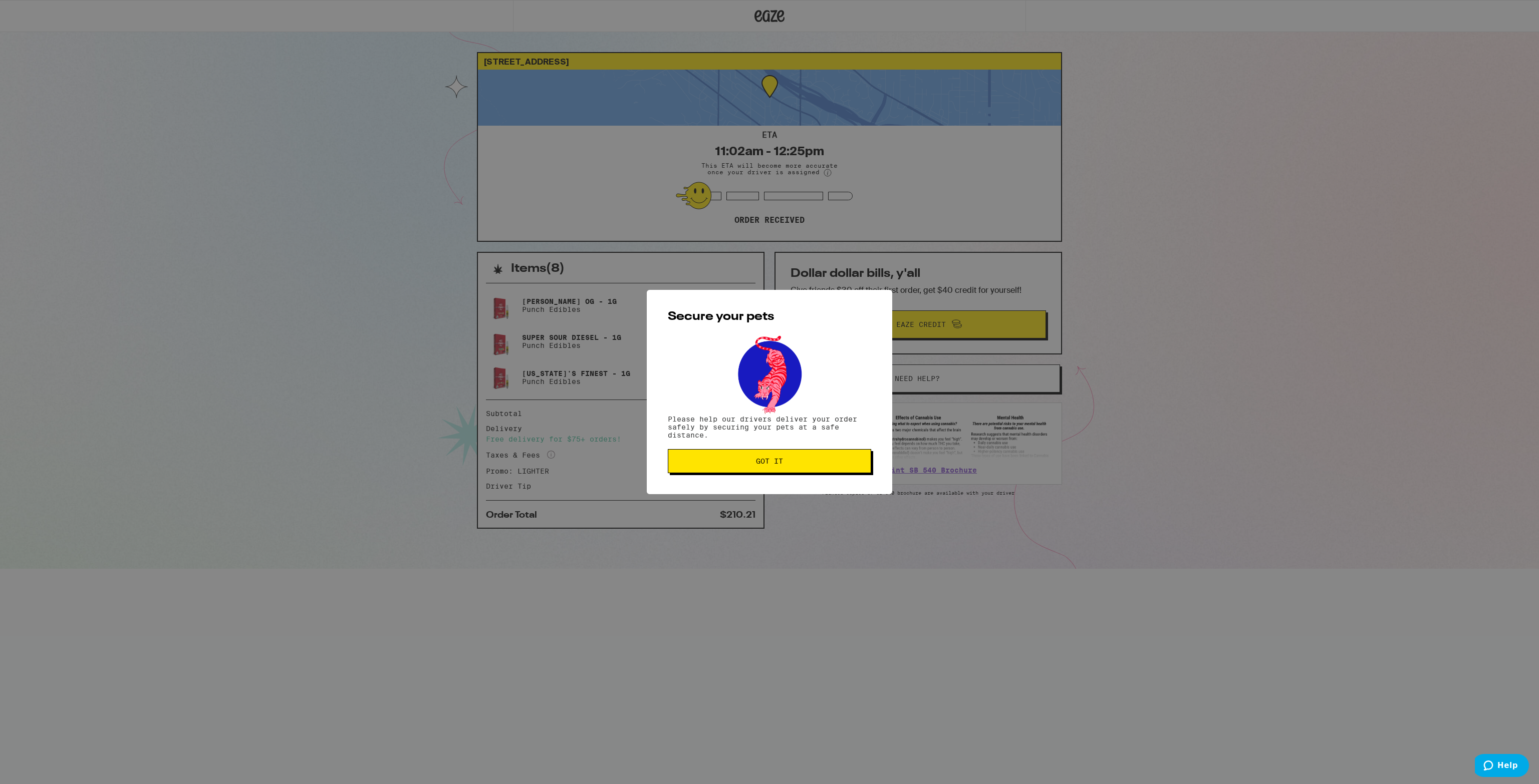
click at [697, 460] on span "Got it" at bounding box center [769, 461] width 186 height 7
